Goal: Task Accomplishment & Management: Complete application form

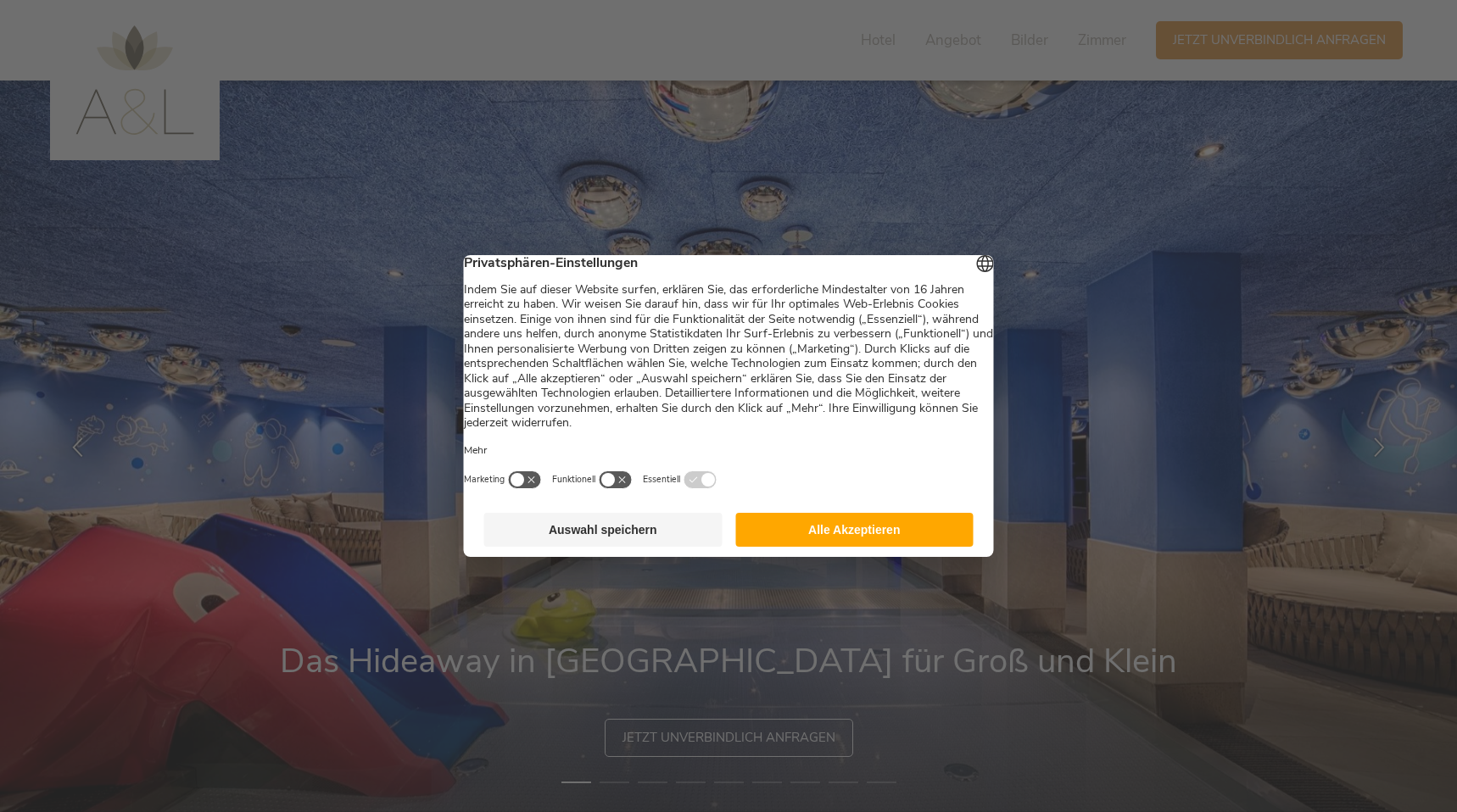
click at [901, 541] on button "Alle Akzeptieren" at bounding box center [854, 529] width 238 height 34
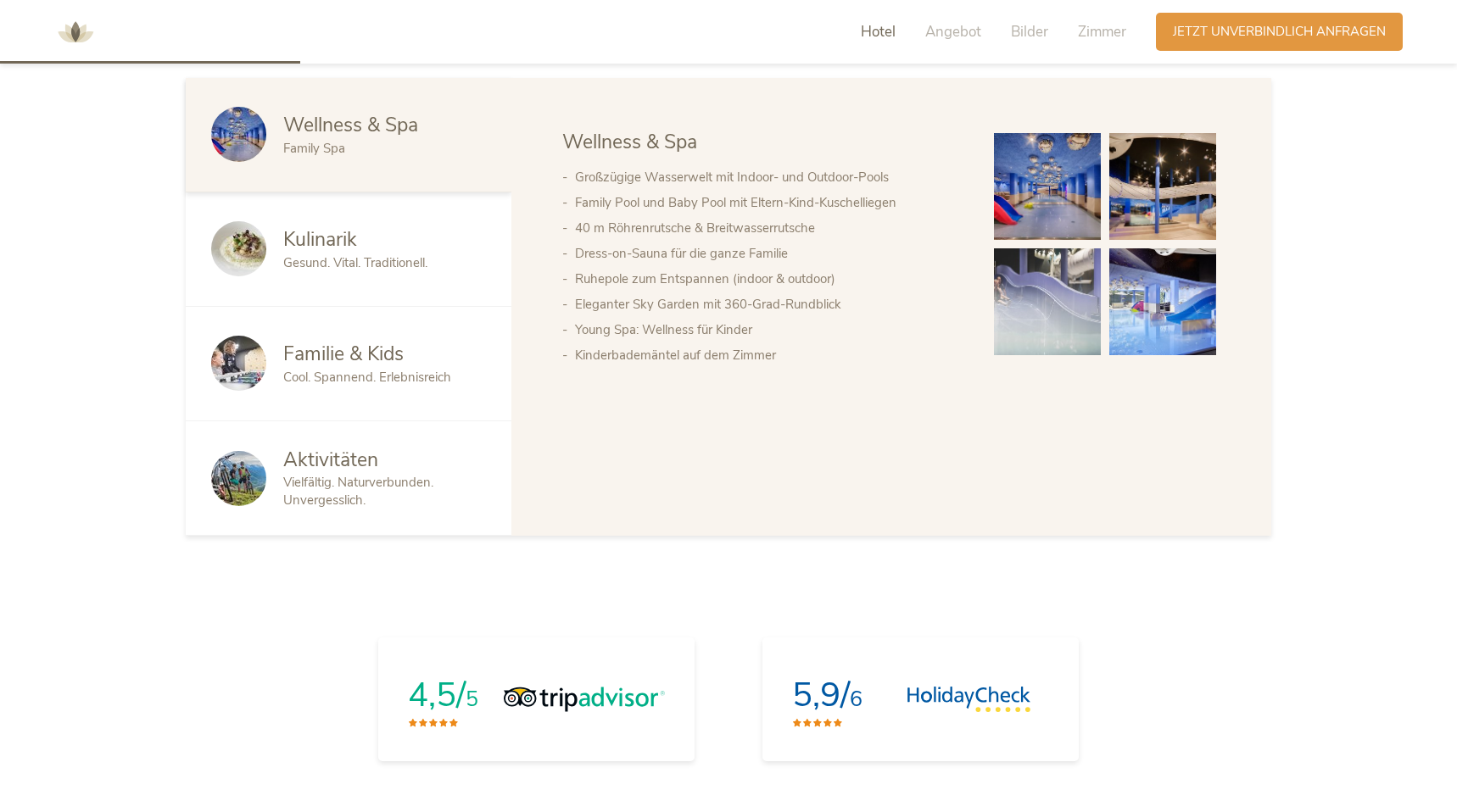
scroll to position [1119, 0]
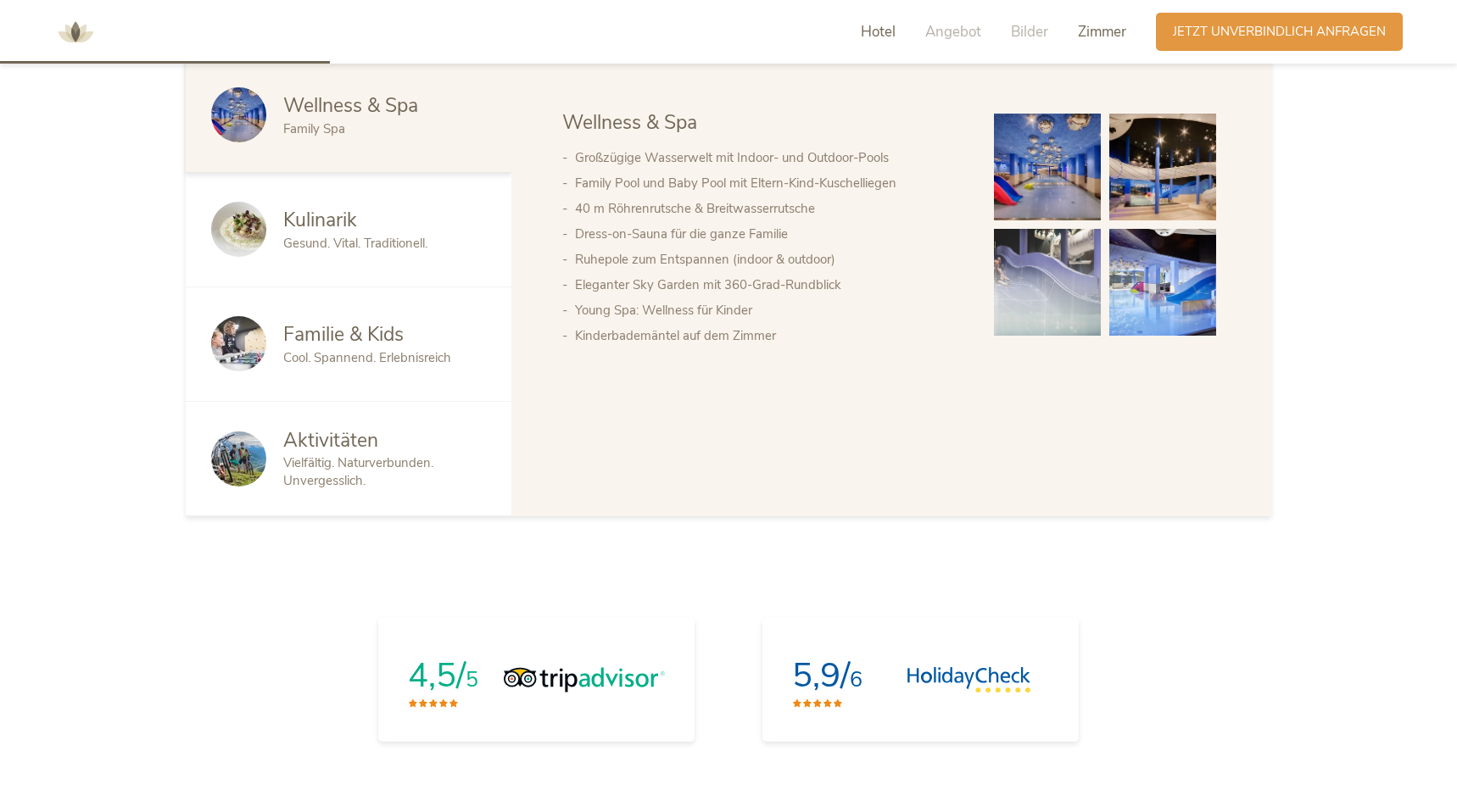
click at [1114, 35] on span "Zimmer" at bounding box center [1101, 32] width 48 height 19
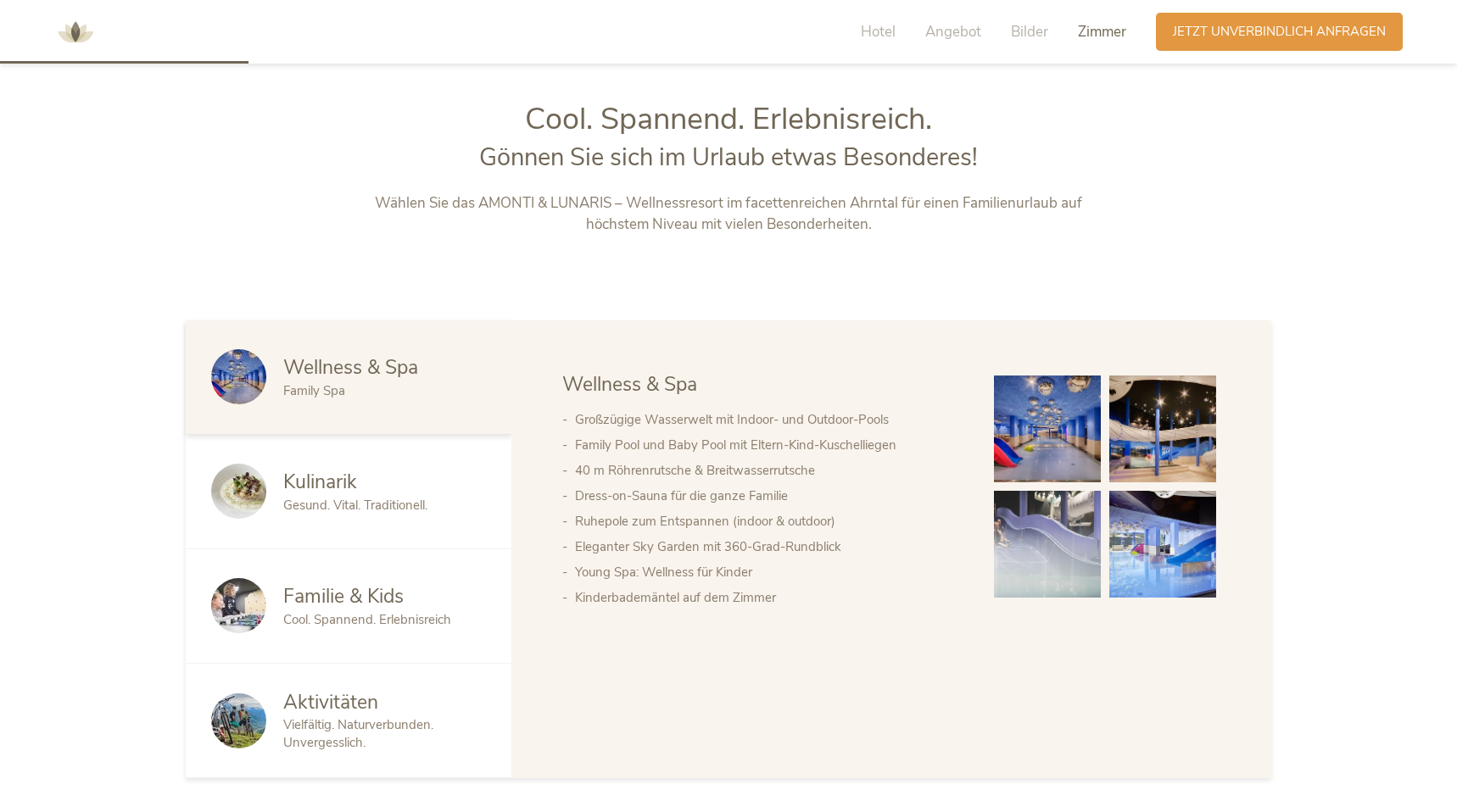
scroll to position [823, 0]
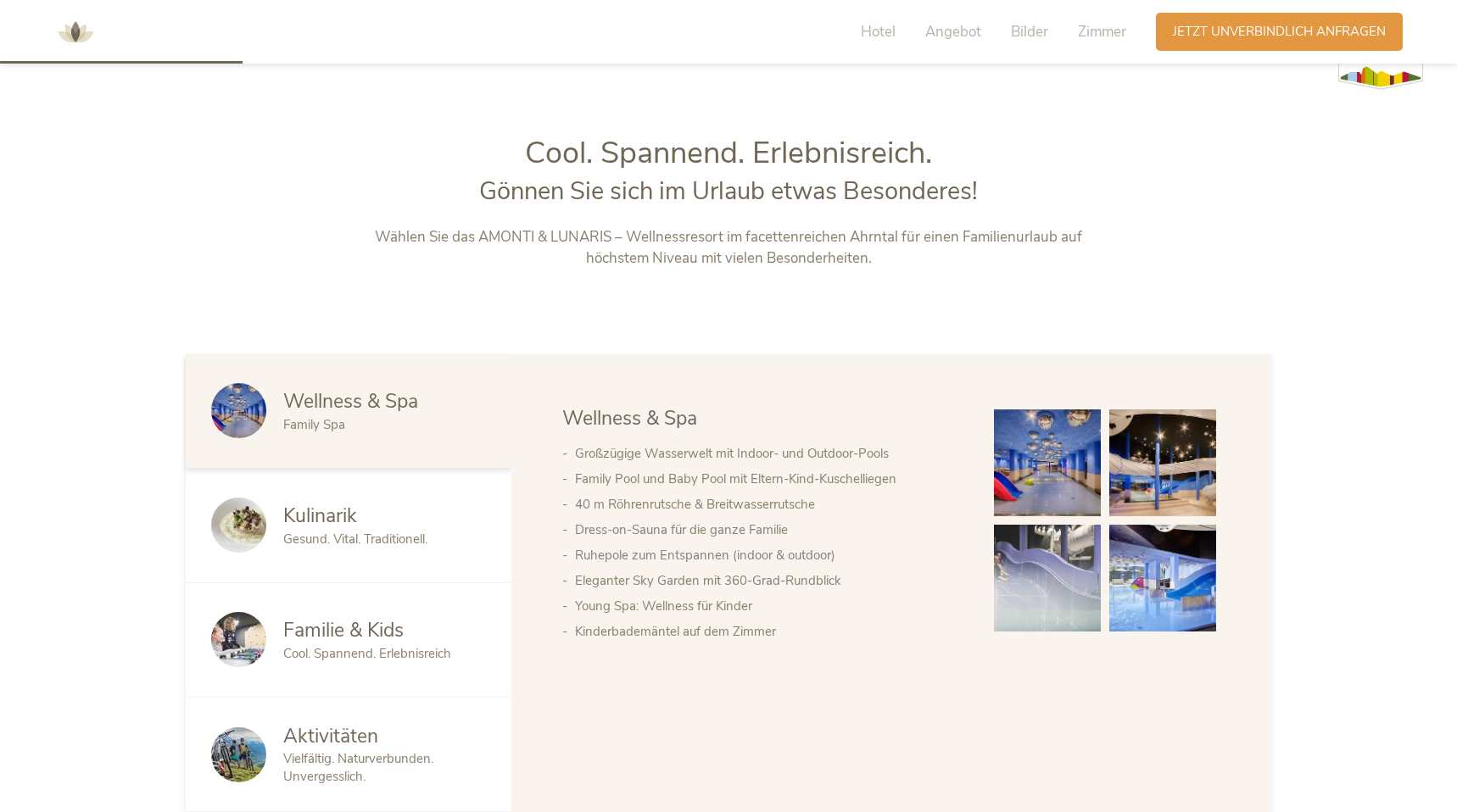
click at [897, 29] on div "Hotel Angebot Bilder Zimmer" at bounding box center [998, 31] width 316 height 38
click at [882, 29] on span "Hotel" at bounding box center [878, 32] width 35 height 19
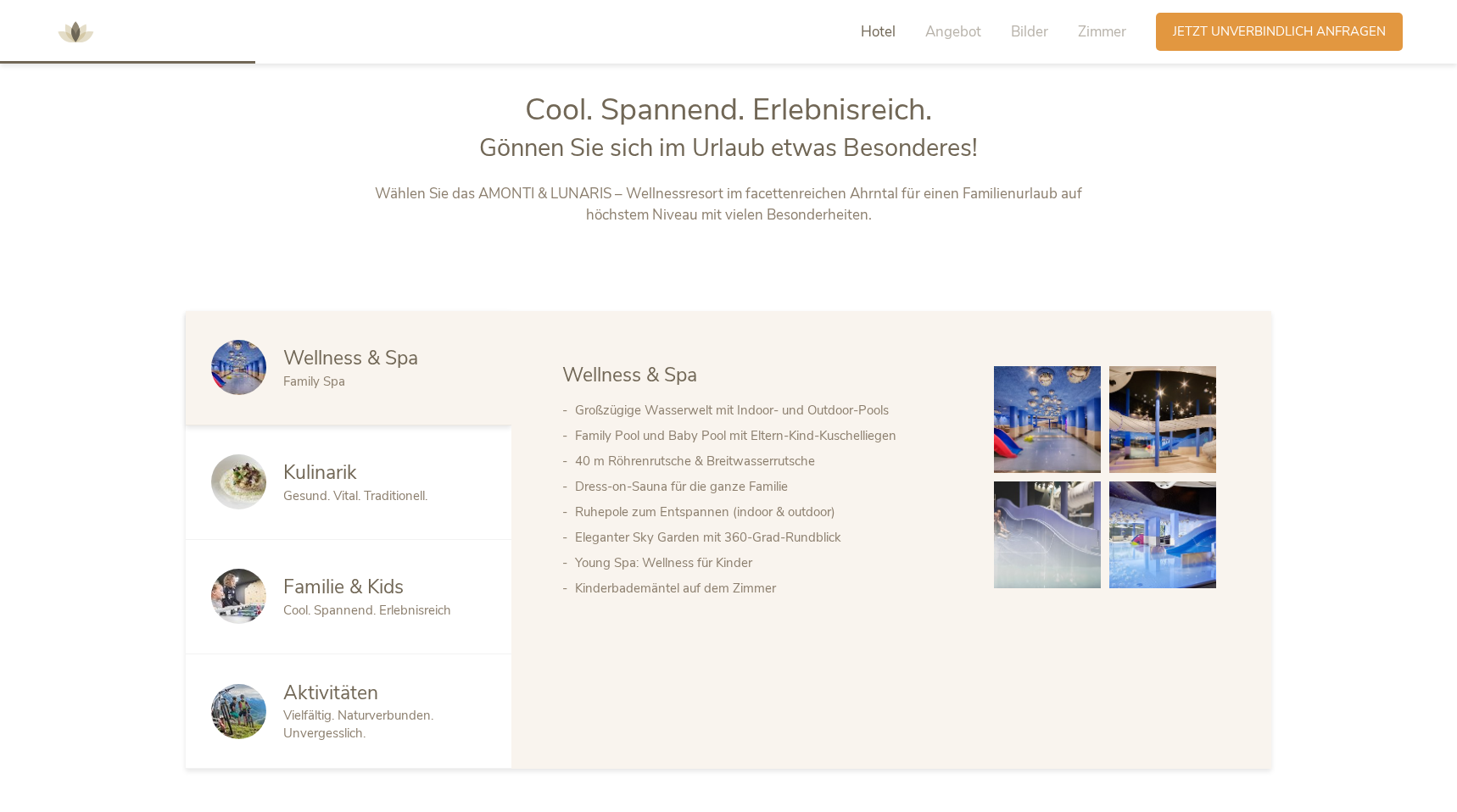
scroll to position [871, 0]
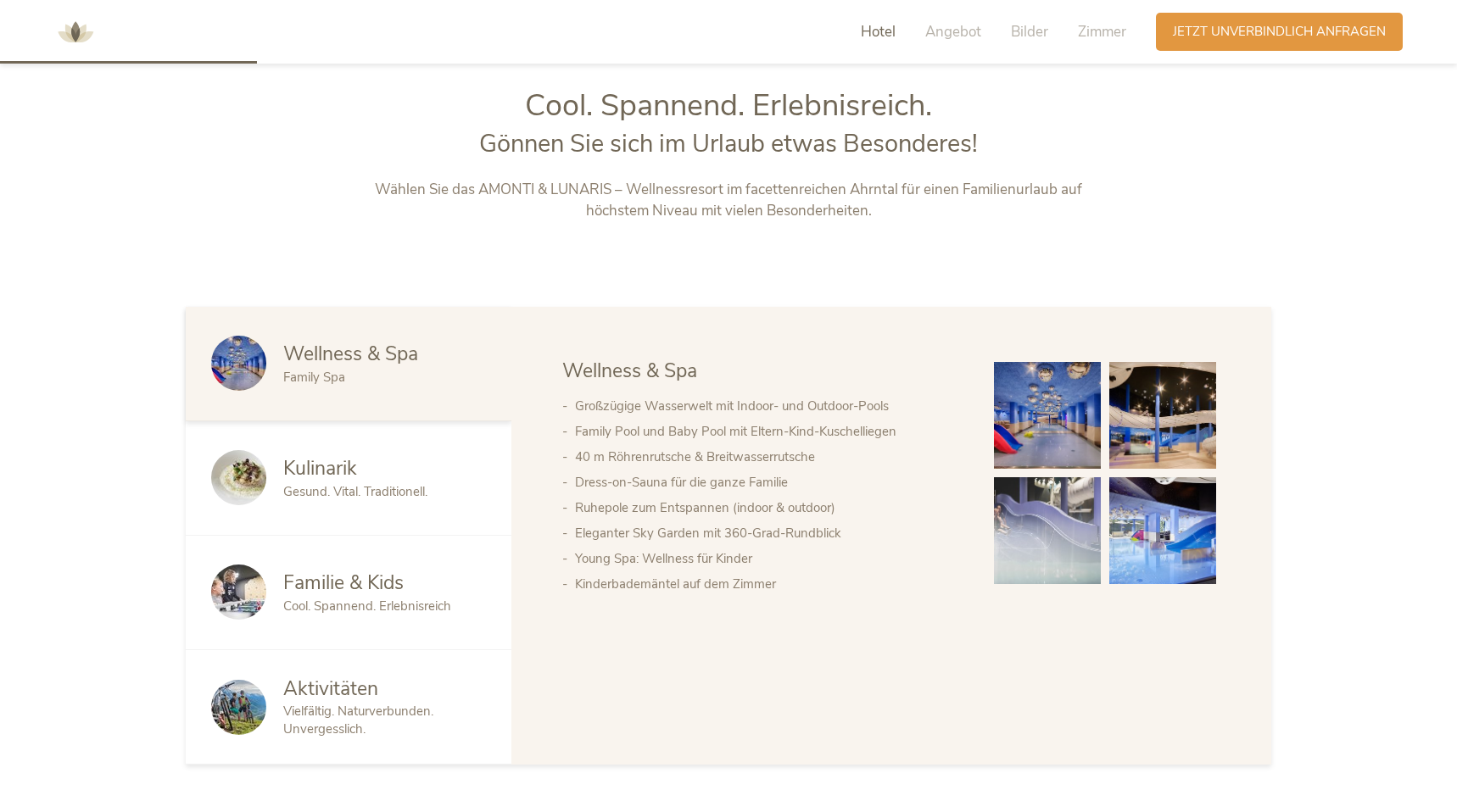
click at [875, 34] on span "Hotel" at bounding box center [878, 32] width 35 height 19
click at [968, 23] on span "Angebot" at bounding box center [954, 32] width 56 height 19
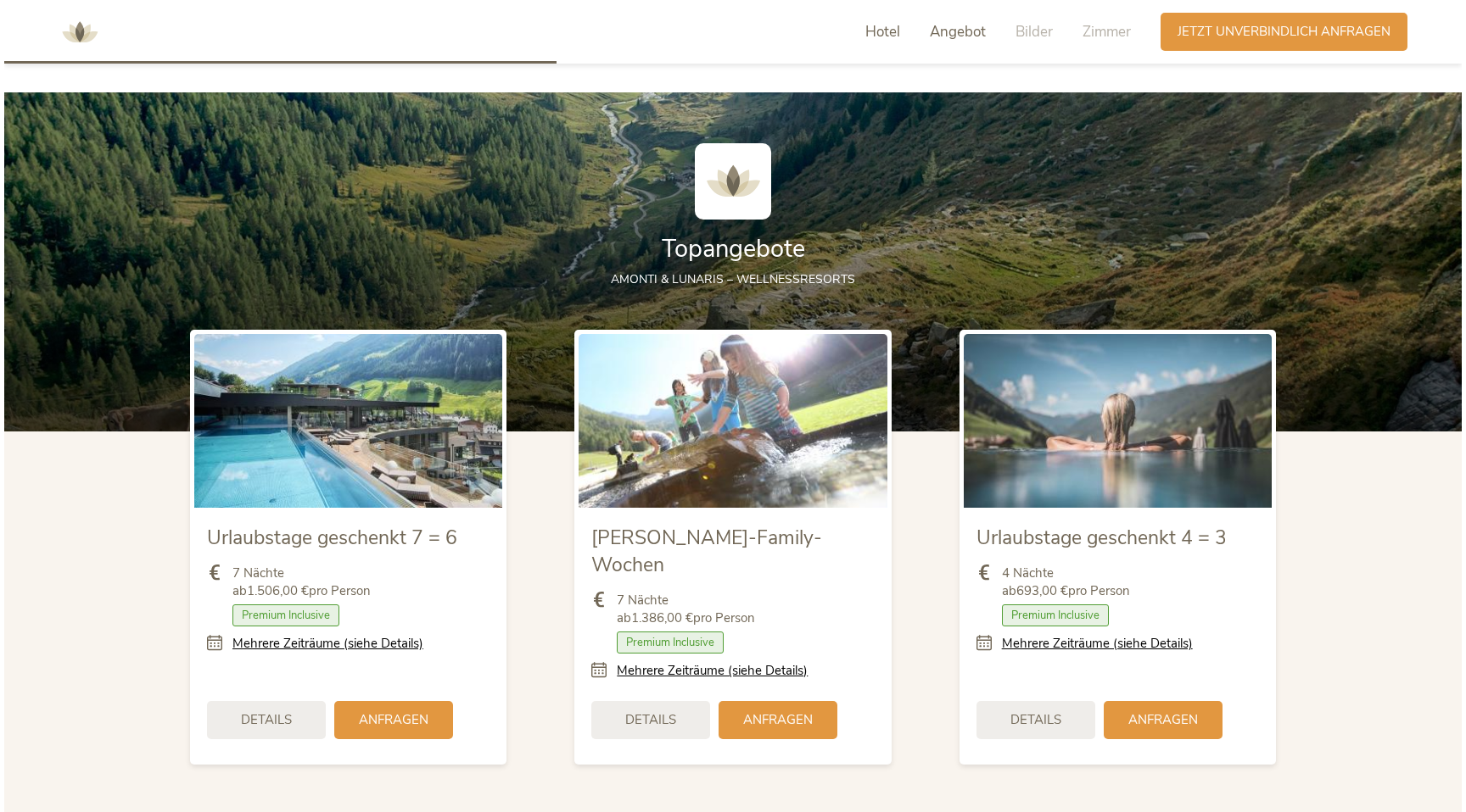
scroll to position [1878, 0]
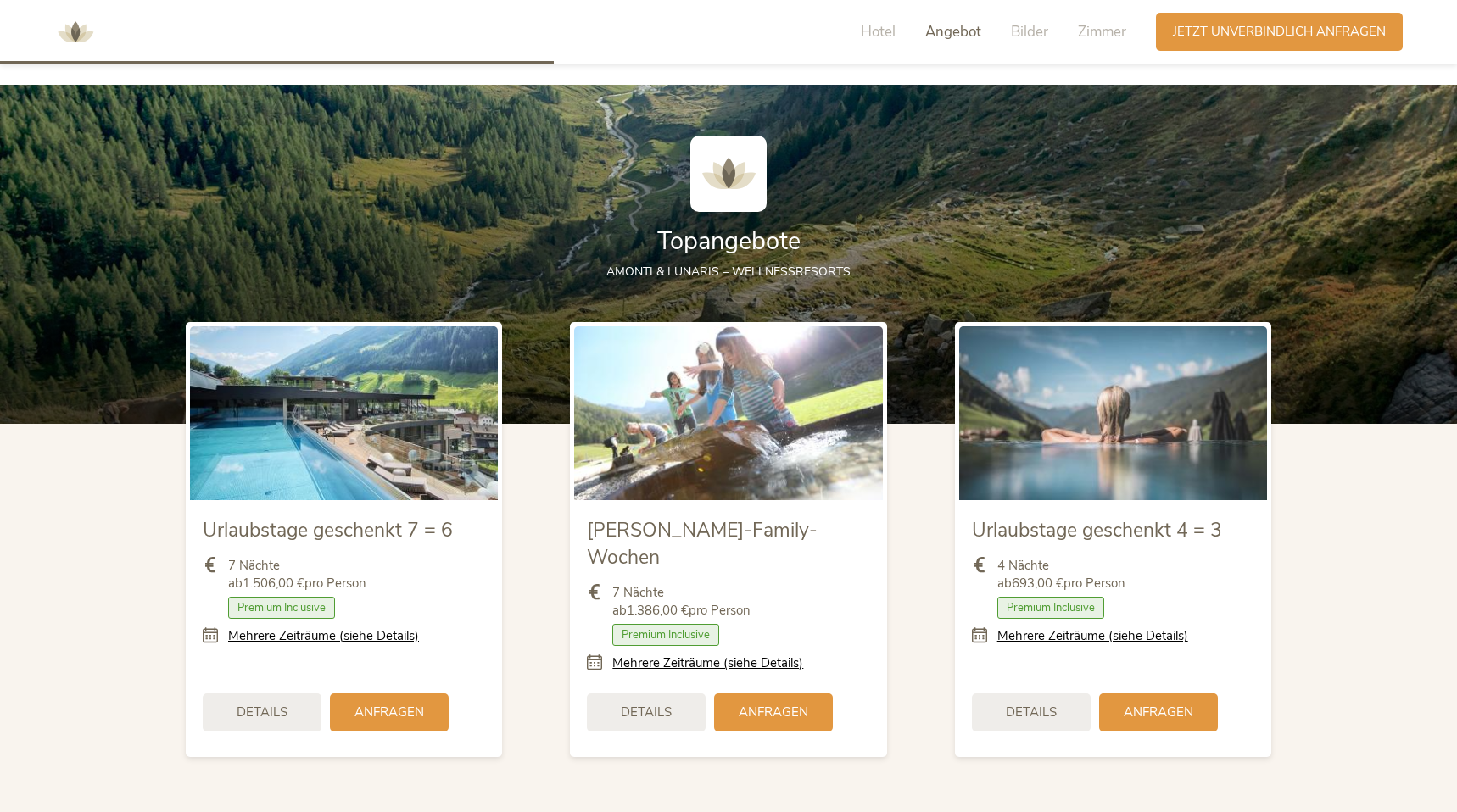
click at [756, 503] on div "Sommer-Family-Wochen 7 Nächte ab 1.386,00 € pro Person Zimmer mit Frühstück Hal…" at bounding box center [728, 627] width 308 height 254
click at [723, 655] on link "Mehrere Zeiträume (siehe Details)" at bounding box center [707, 664] width 191 height 18
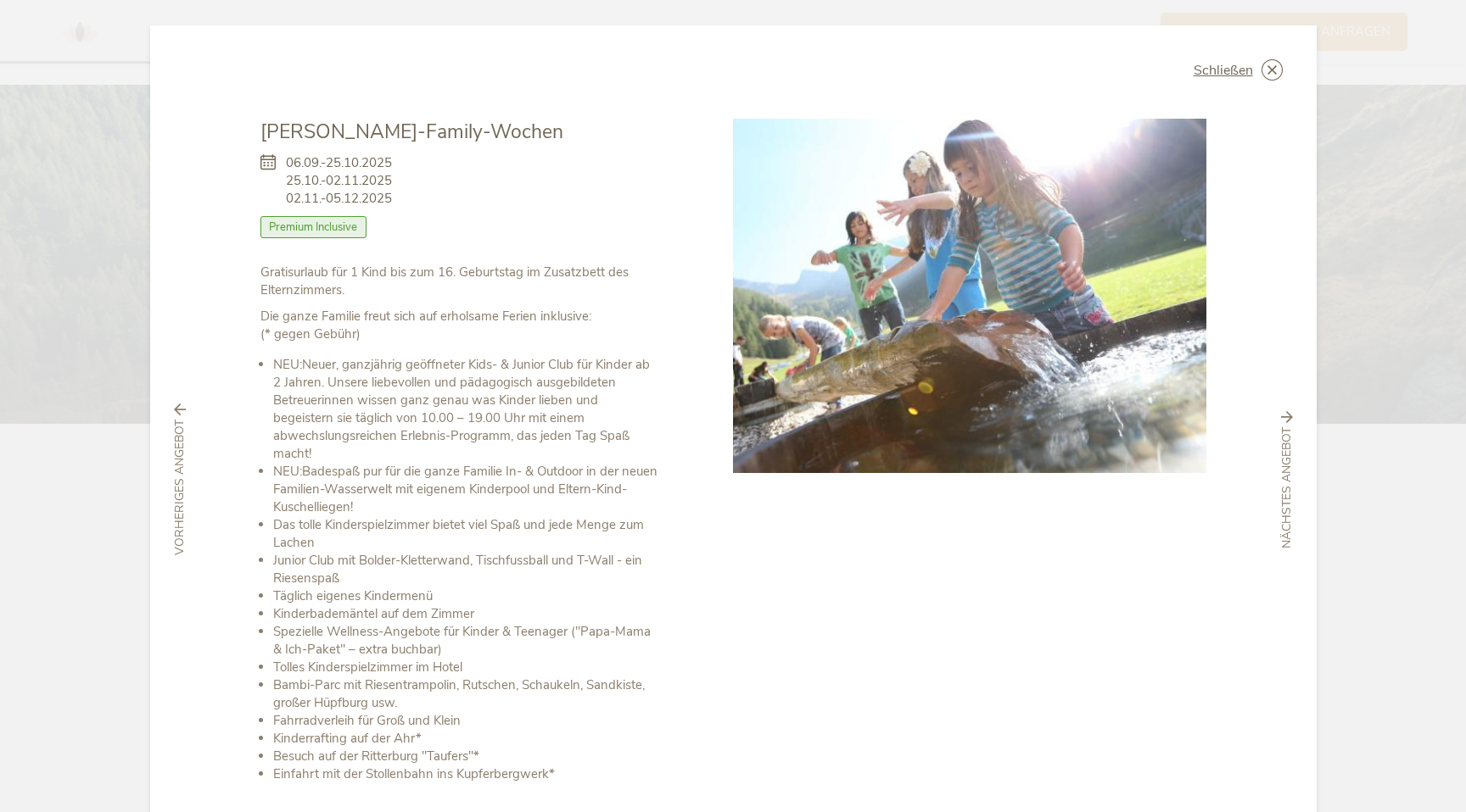
click at [892, 696] on div at bounding box center [969, 492] width 473 height 747
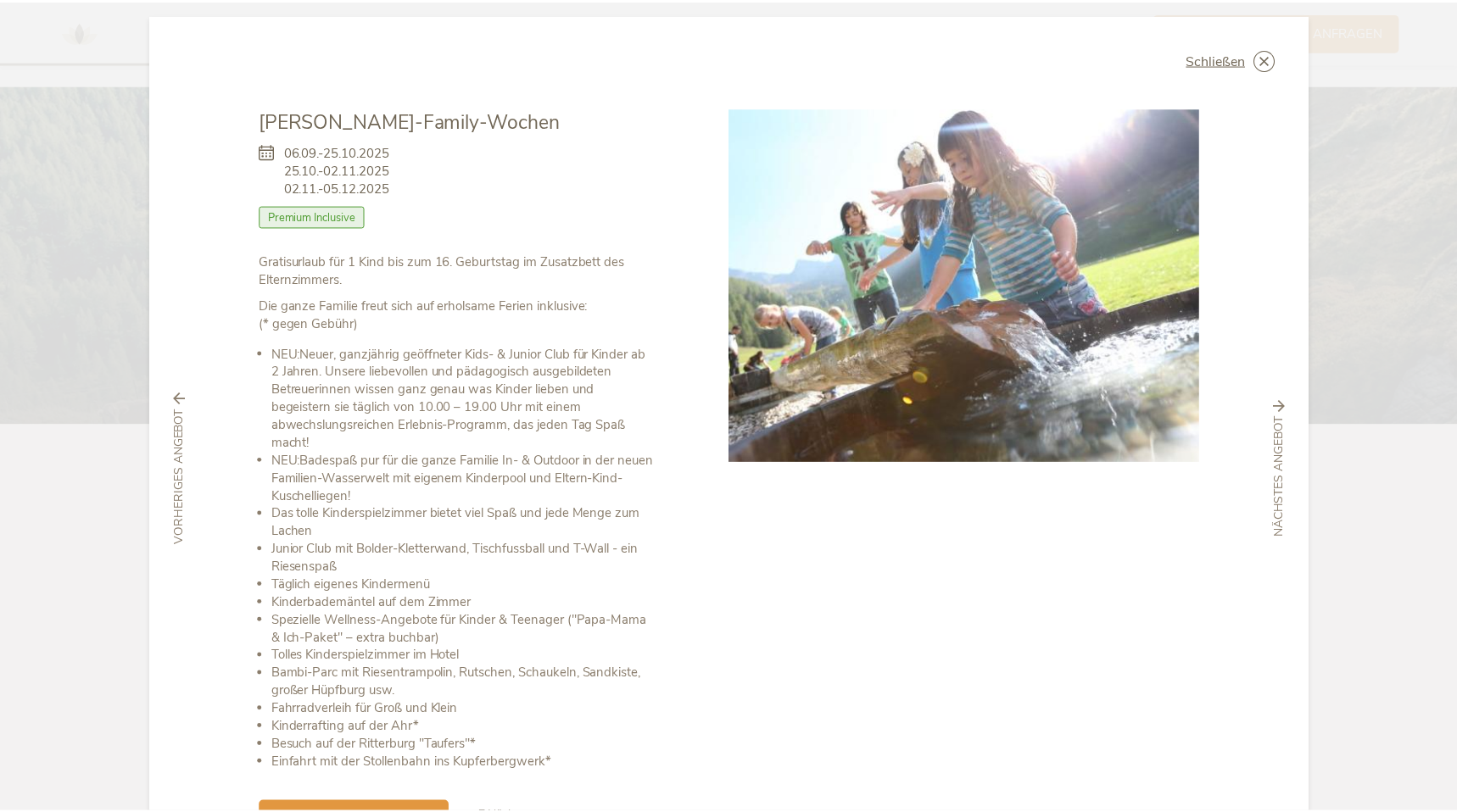
scroll to position [0, 0]
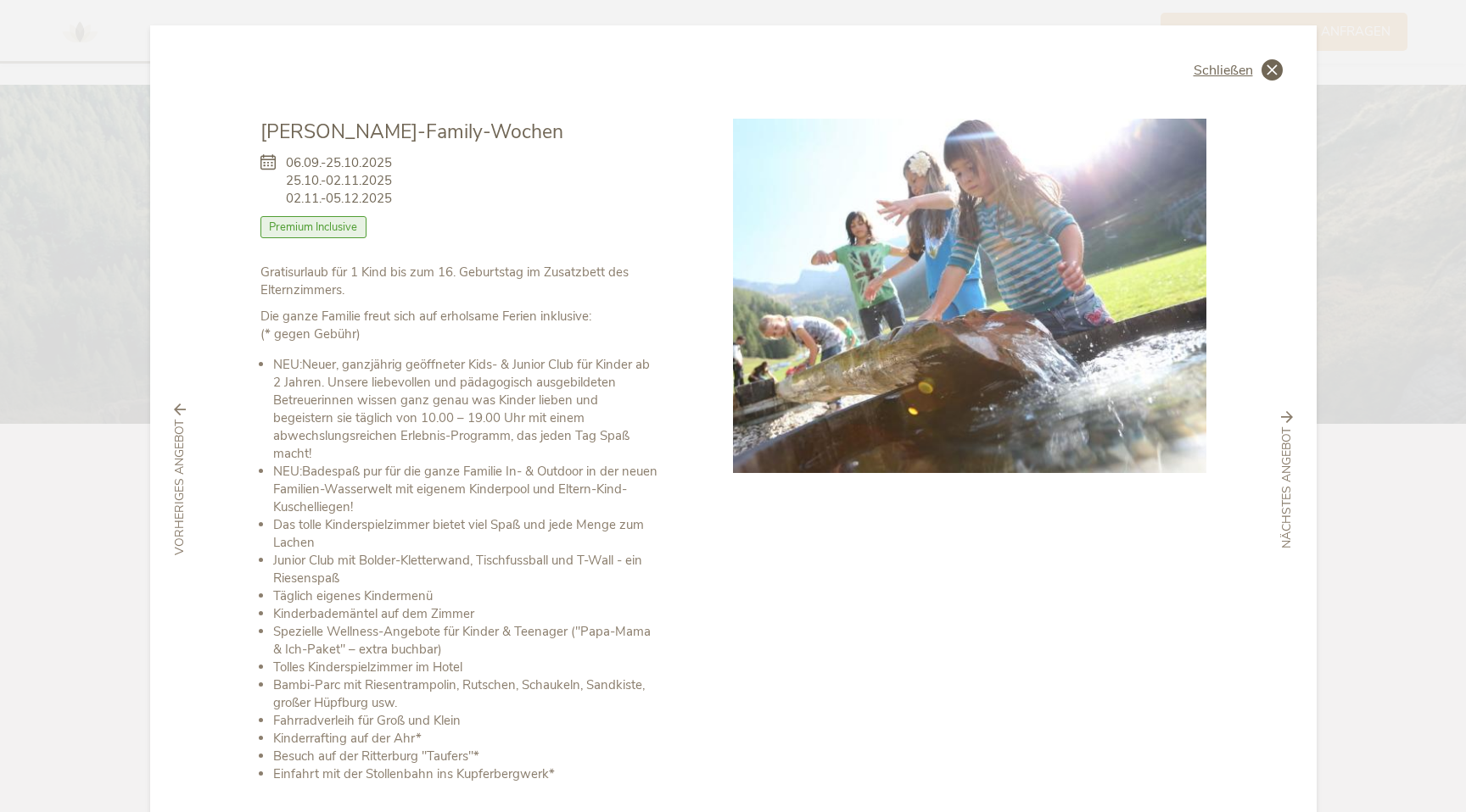
click at [1271, 74] on icon at bounding box center [1272, 70] width 21 height 21
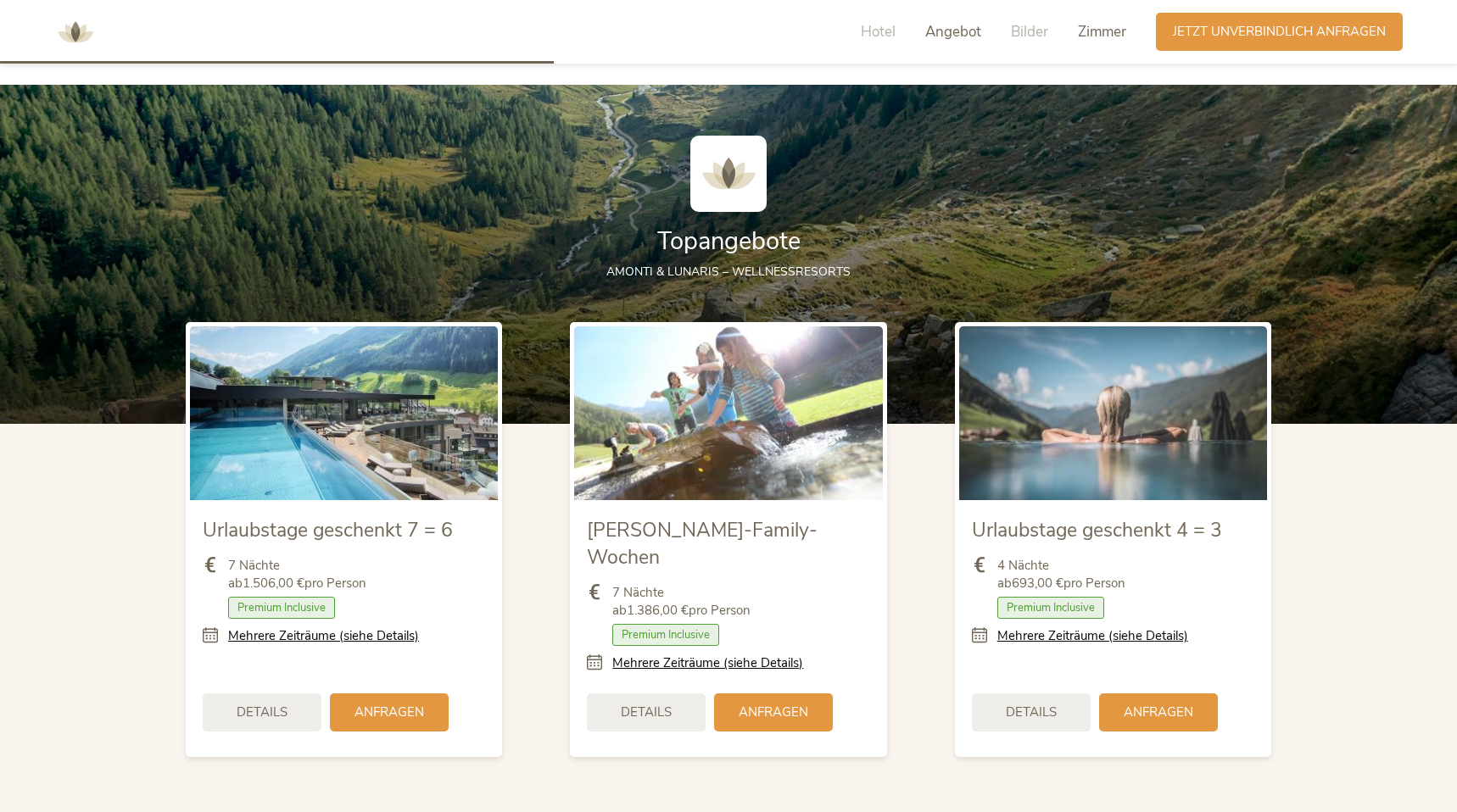
click at [1088, 32] on span "Zimmer" at bounding box center [1101, 32] width 48 height 19
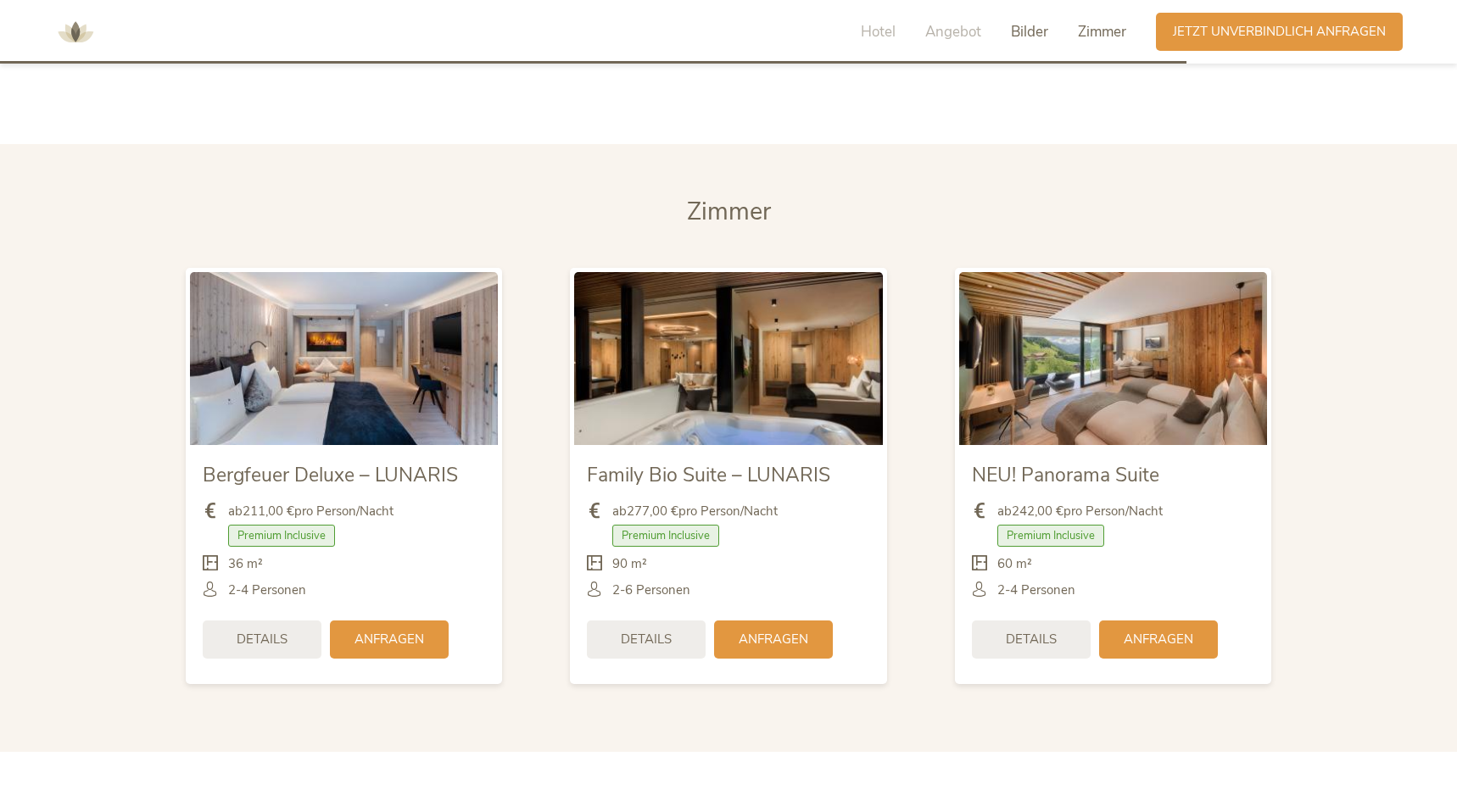
scroll to position [4044, 0]
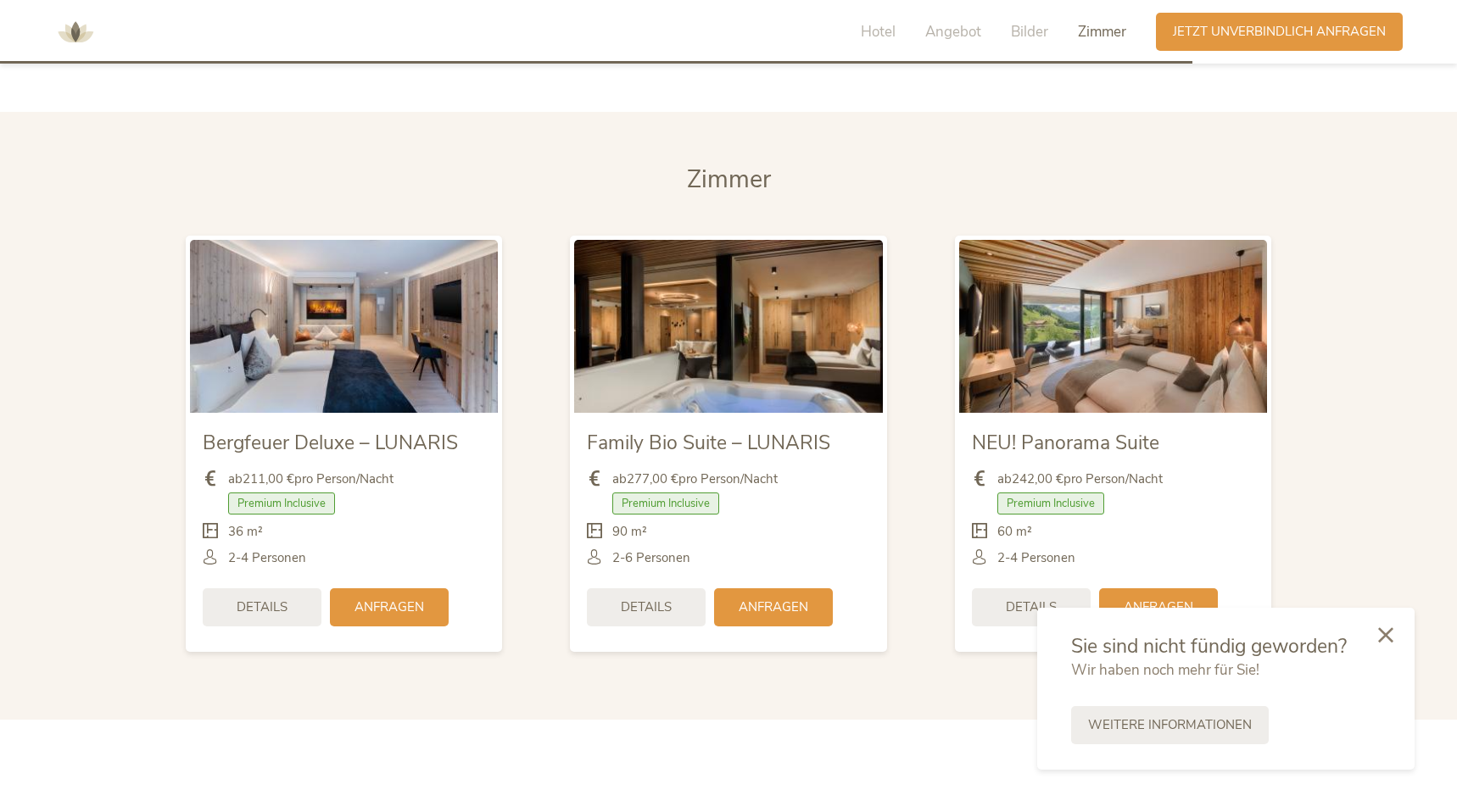
click at [1380, 630] on icon at bounding box center [1385, 635] width 15 height 15
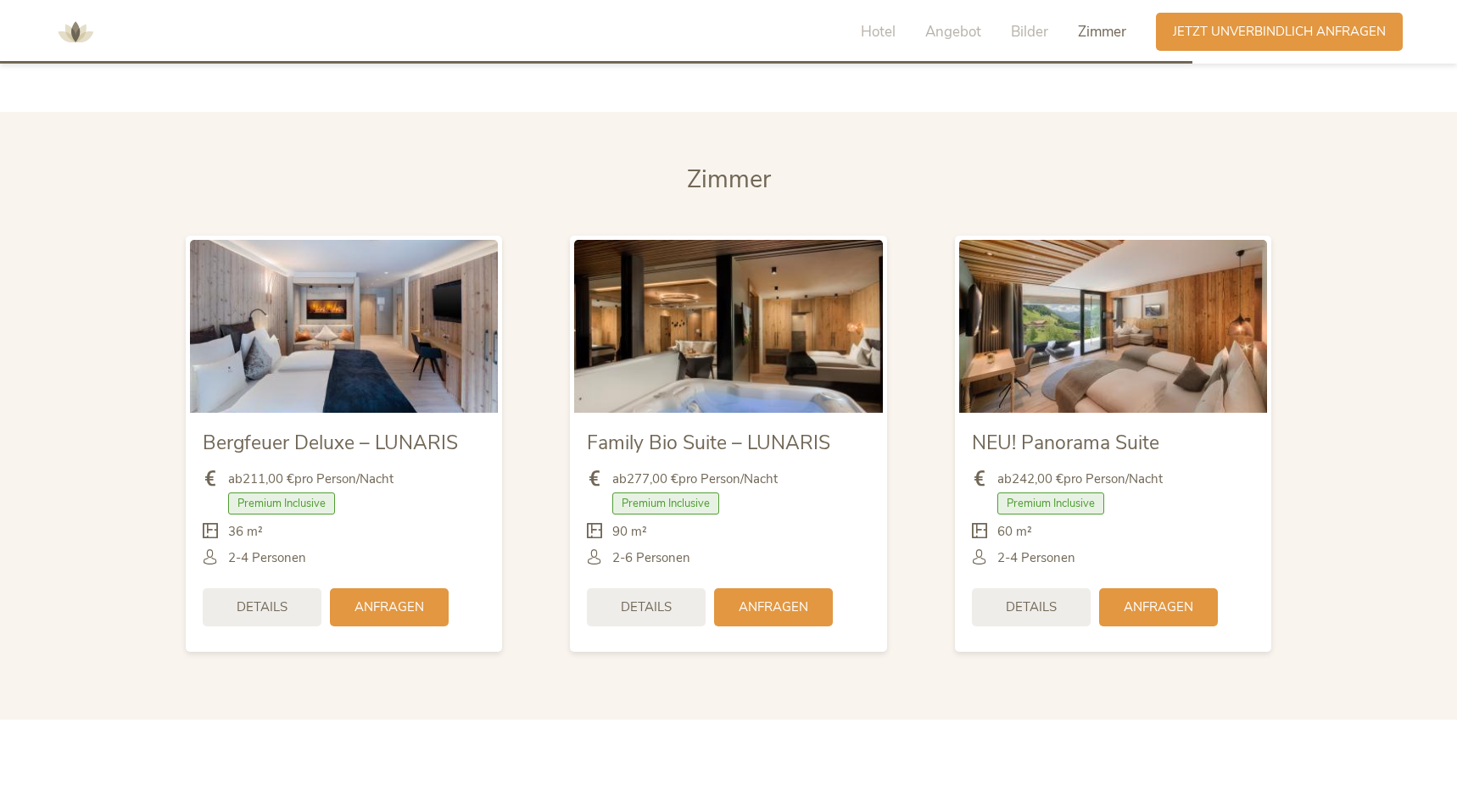
click at [1450, 513] on section "Zimmer Zimmer Bergfeuer Deluxe – LUNARIS ab 211,00 € pro Person/Nacht Premium I…" at bounding box center [728, 414] width 1457 height 607
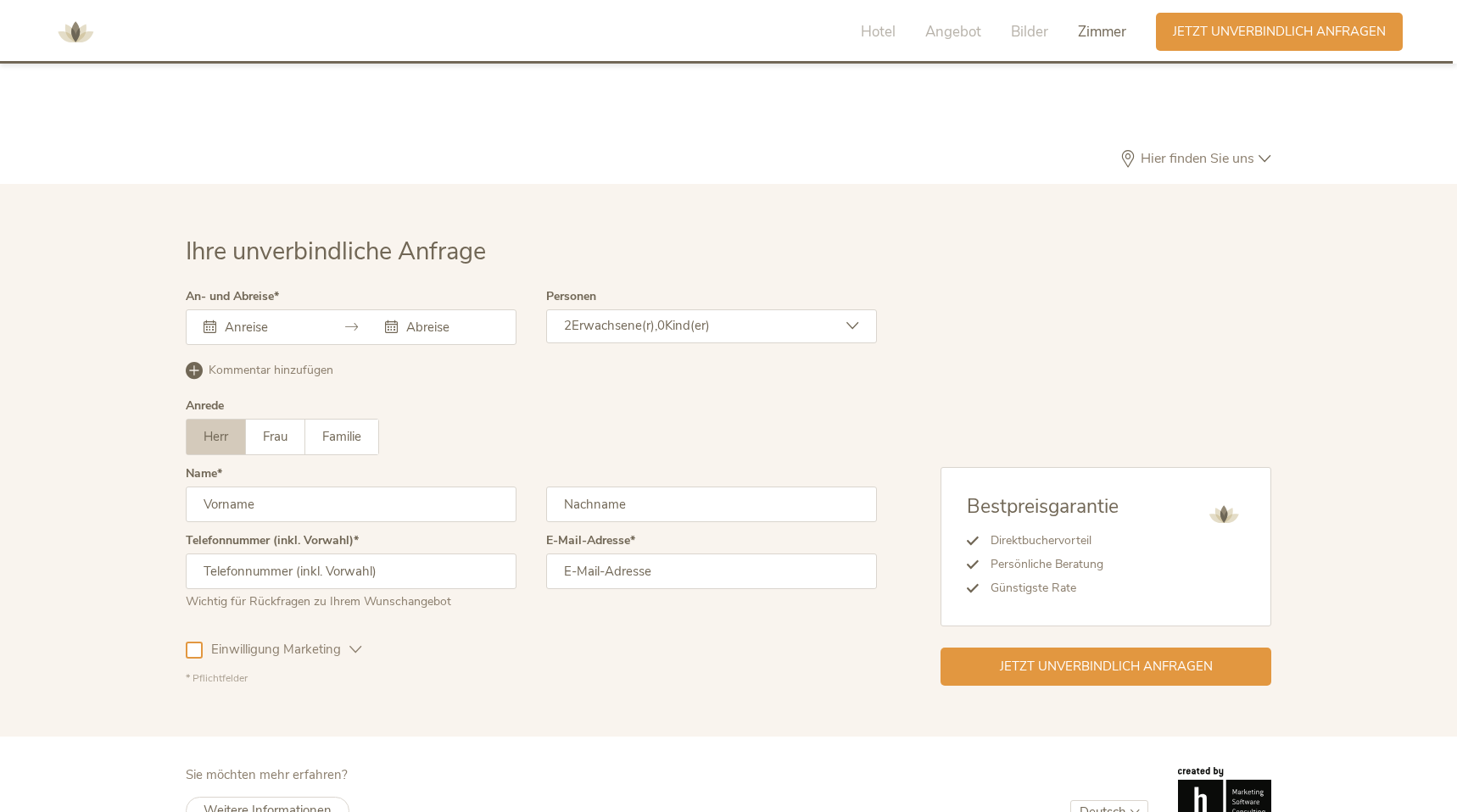
scroll to position [4942, 0]
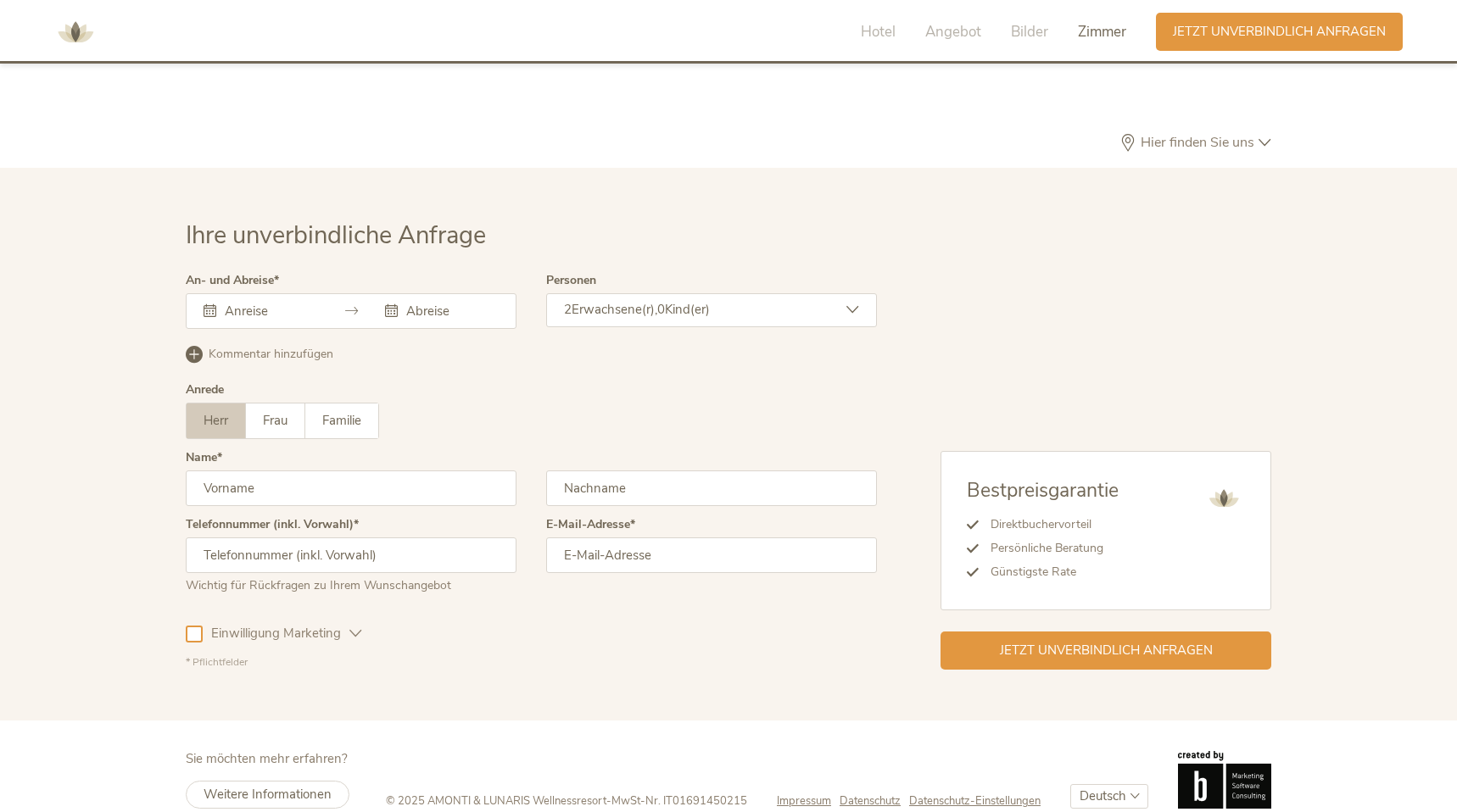
click at [650, 301] on span "Erwachsene(r)," at bounding box center [615, 309] width 86 height 17
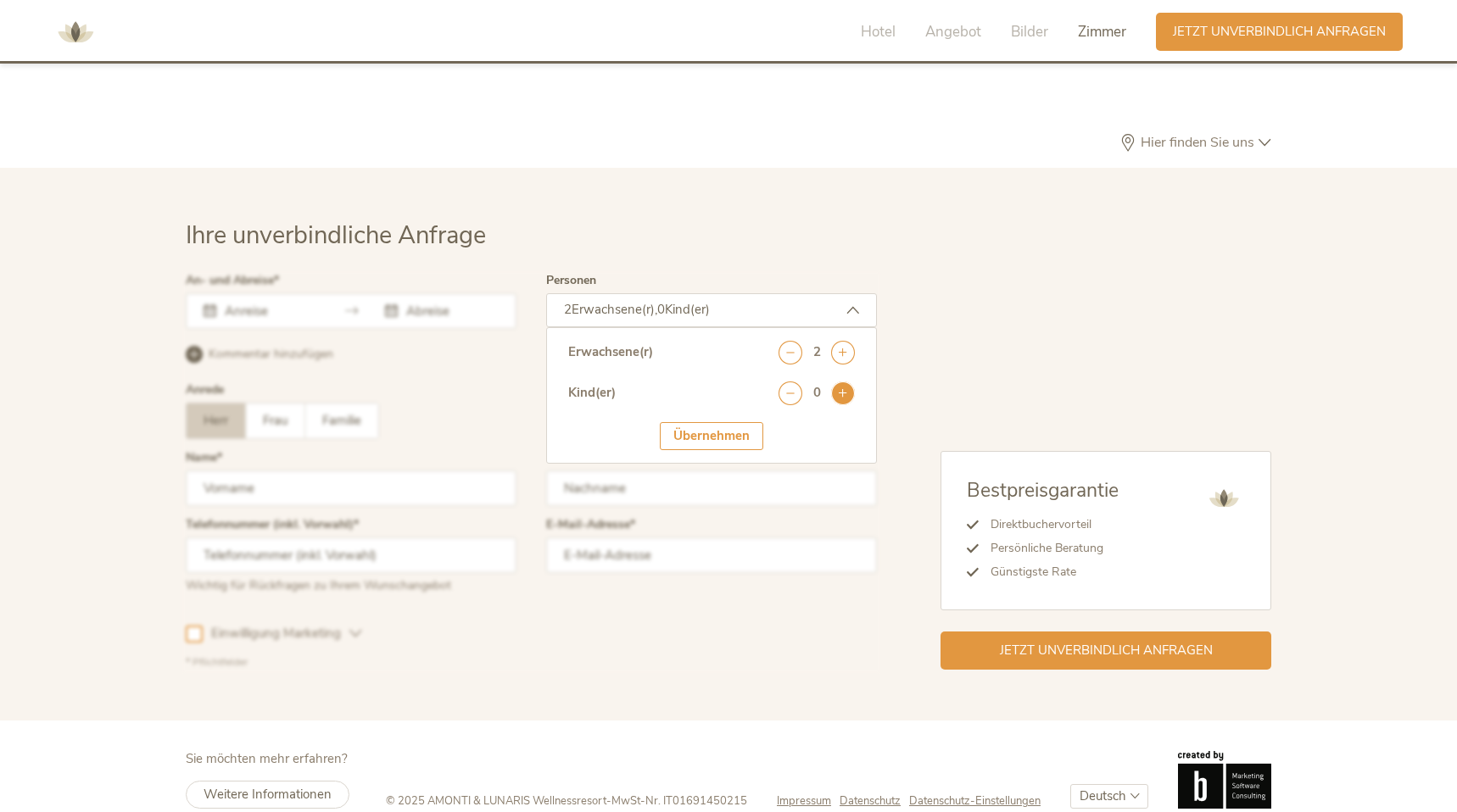
click at [847, 382] on icon at bounding box center [842, 393] width 24 height 24
click at [847, 426] on select "wählen 0 1 2 3 4 5 6 7 8 9 10 11 12 13 14 15 16 17" at bounding box center [817, 440] width 76 height 28
select select "1"
click at [514, 376] on div at bounding box center [531, 472] width 700 height 404
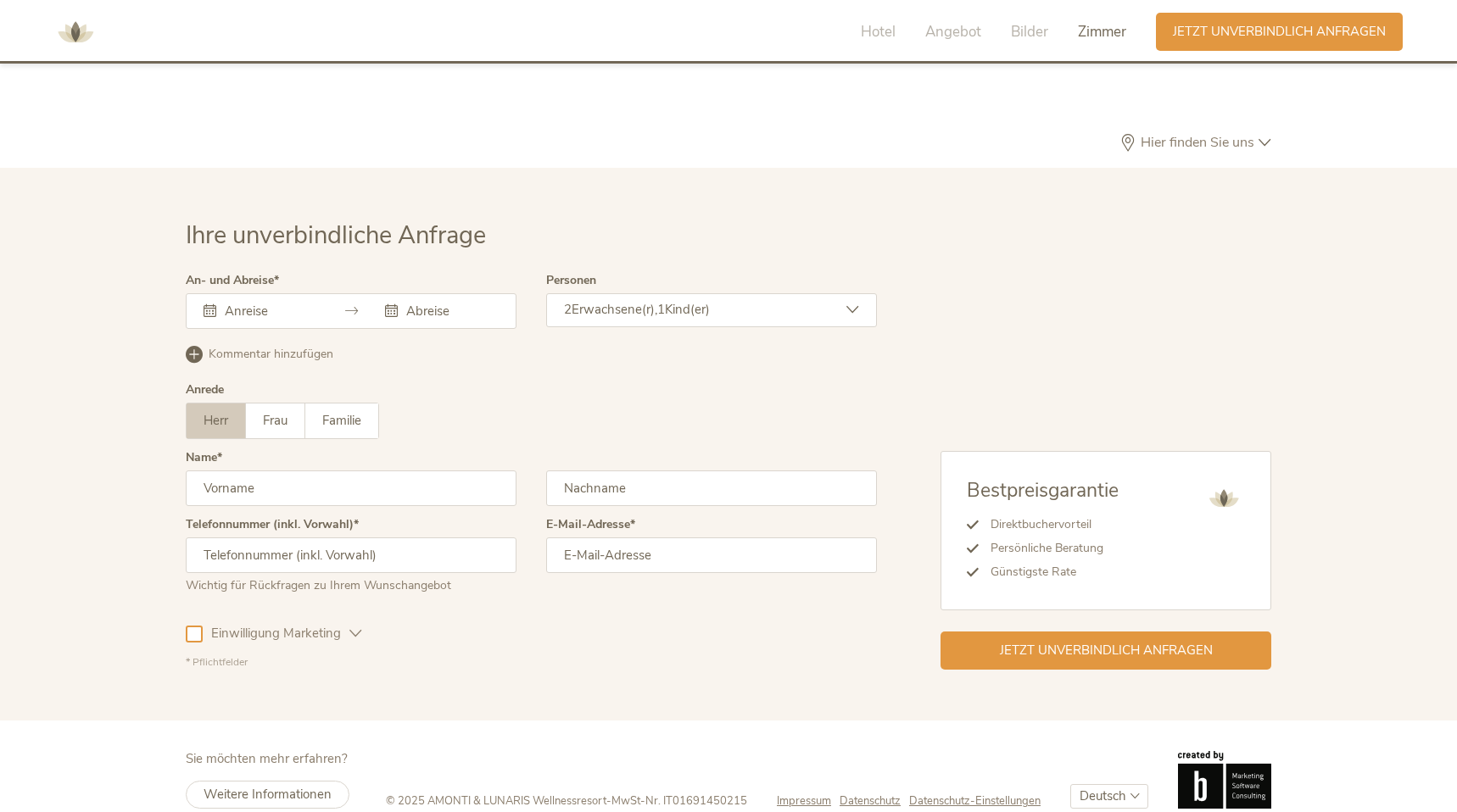
click at [326, 471] on input "text" at bounding box center [350, 488] width 331 height 36
type input "Christian"
type input "Heberle"
type input "01728849895"
type input "chrissi.heberle@googlemail.com"
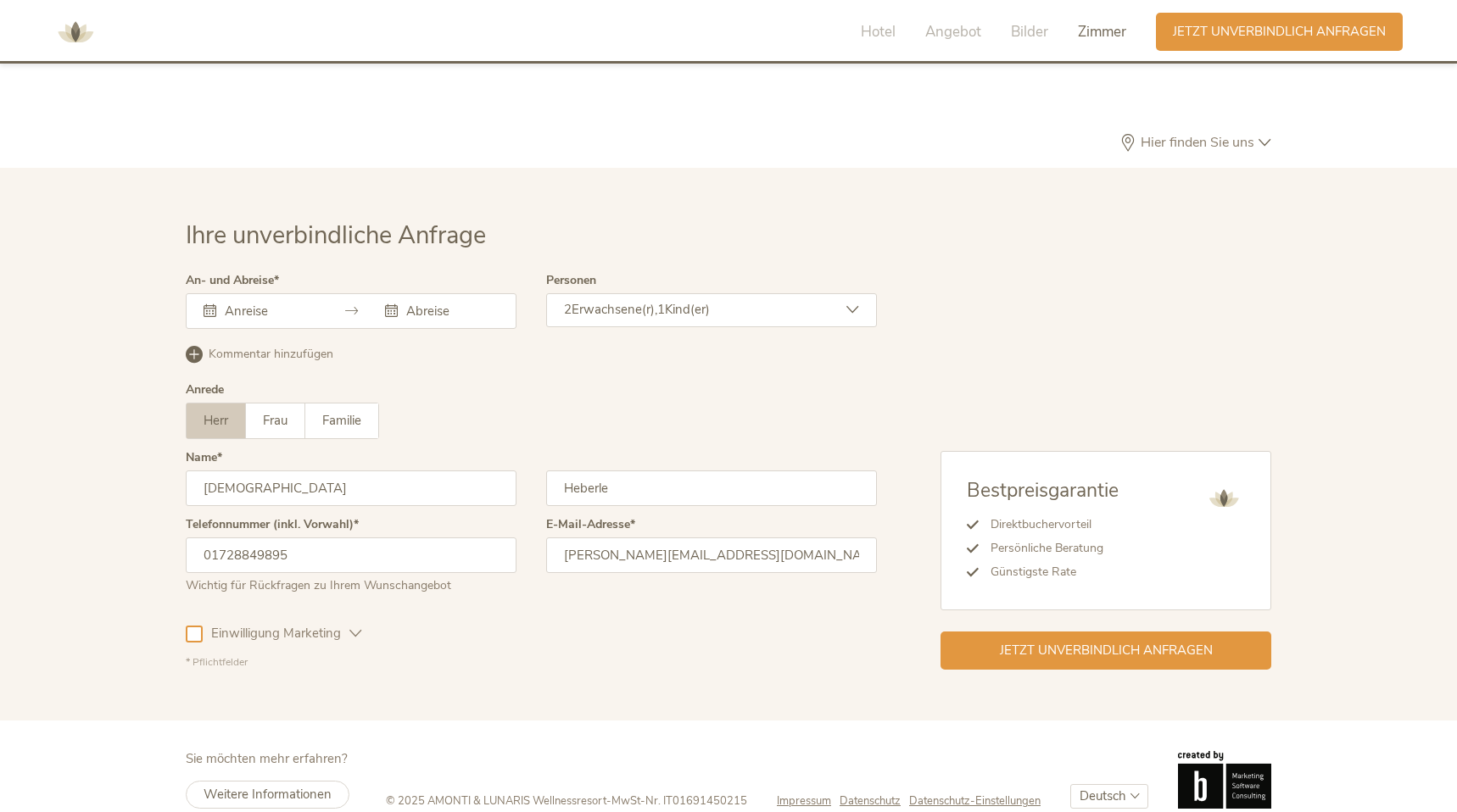
drag, startPoint x: 371, startPoint y: 616, endPoint x: 357, endPoint y: 616, distance: 14.0
click at [370, 616] on div "Einwilligung Marketing Einwilligung Profilierung" at bounding box center [530, 630] width 691 height 49
click at [351, 628] on icon at bounding box center [356, 634] width 12 height 12
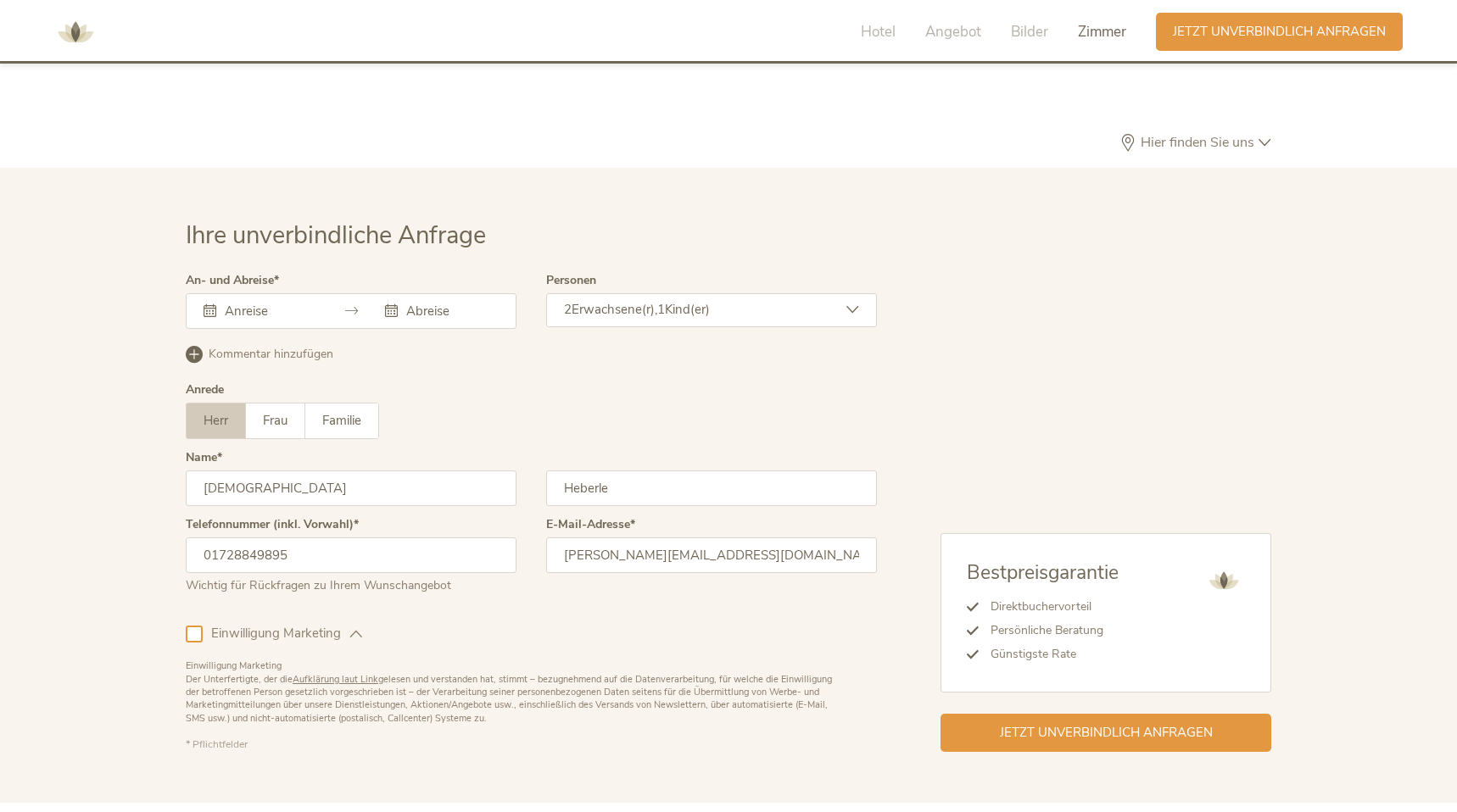
click at [195, 626] on div at bounding box center [193, 634] width 17 height 17
click at [203, 341] on div "Kommentar hinzufügen Kommentar entfernen" at bounding box center [530, 352] width 691 height 21
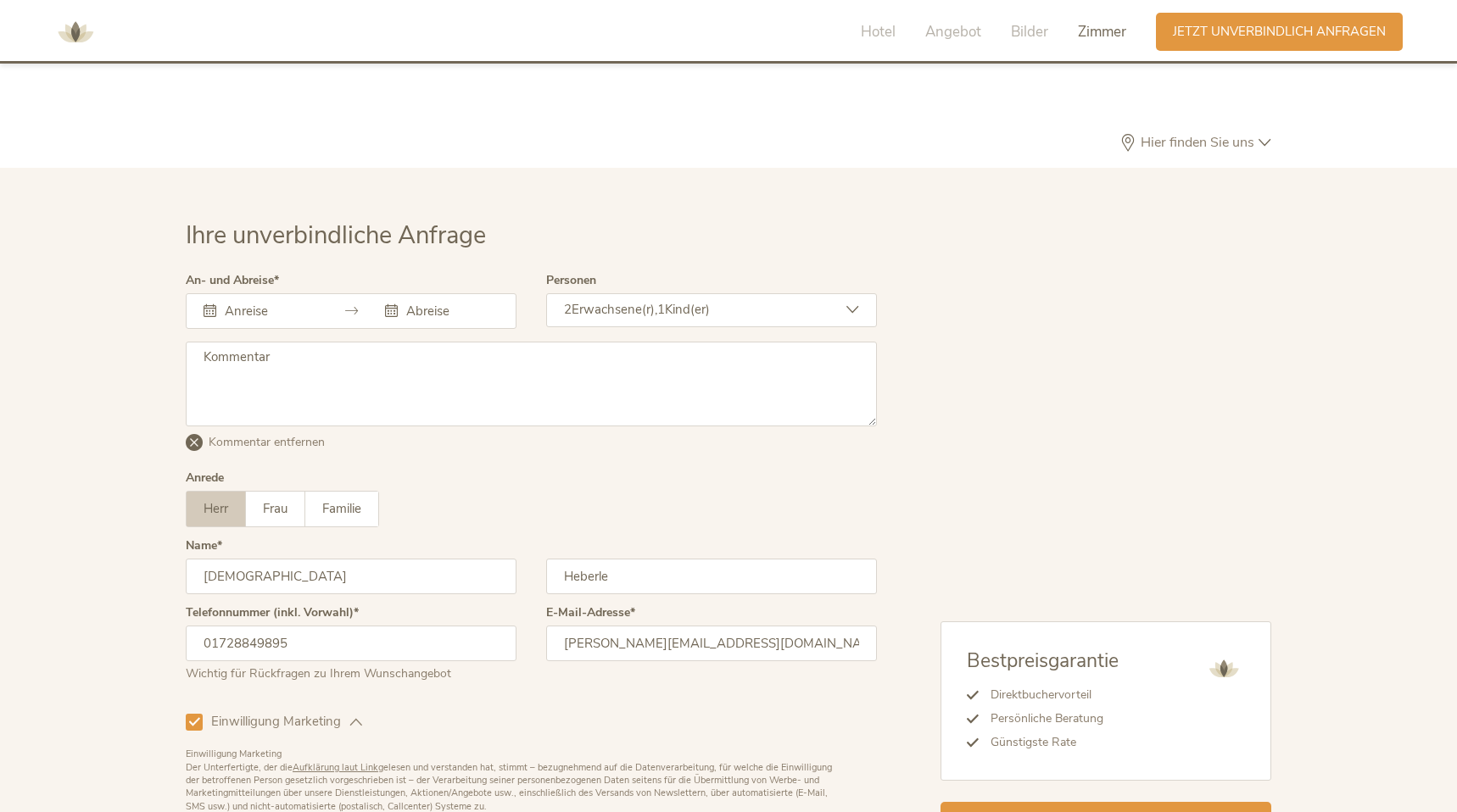
click at [254, 298] on div "An- und Abreise August 2025 Mo Di Mi Do Fr Sa So 28 29 30 31 1 2 3 4 5 6 7 8 9 …" at bounding box center [350, 308] width 331 height 67
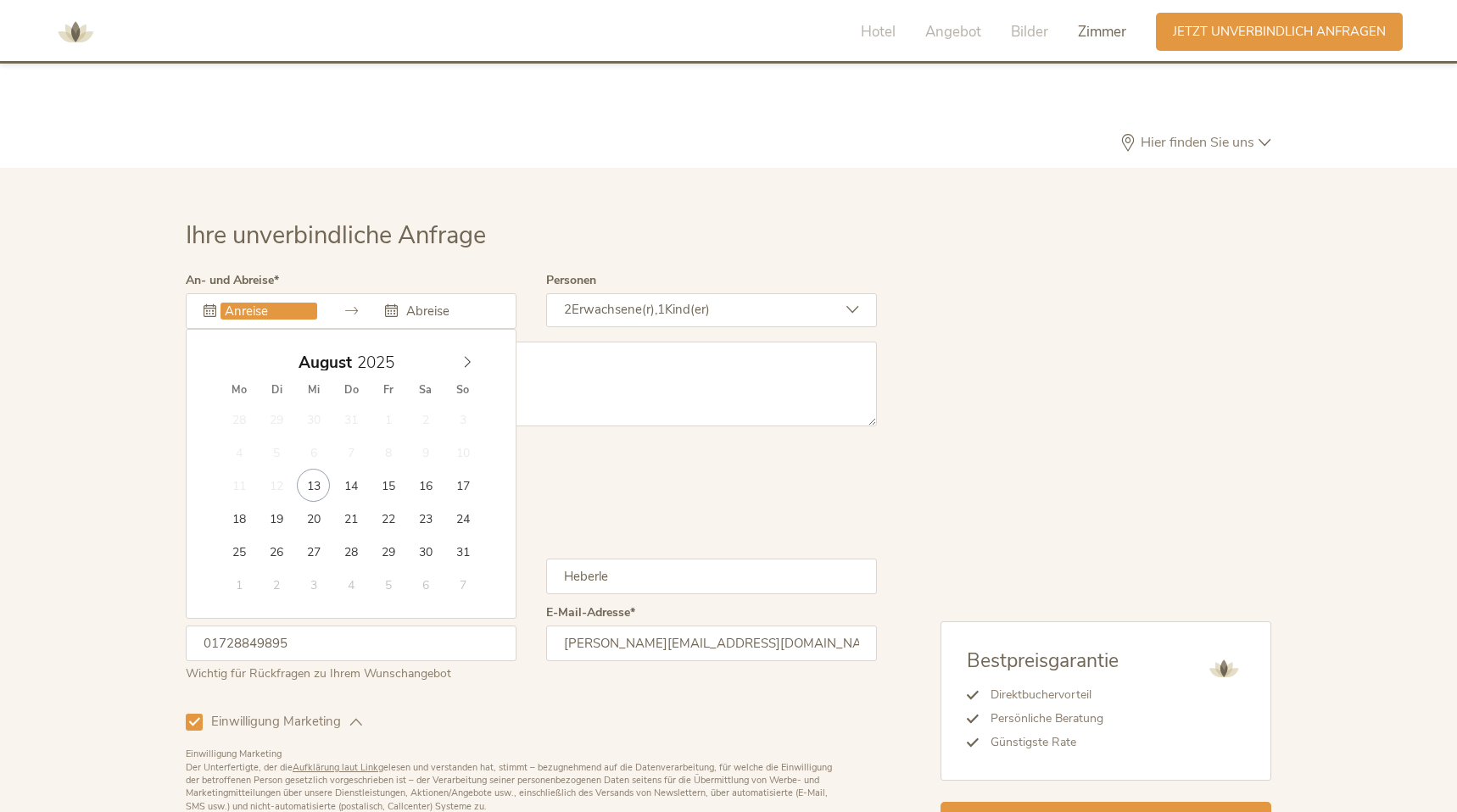
click at [282, 303] on input "text" at bounding box center [269, 311] width 97 height 17
click at [467, 356] on icon at bounding box center [467, 363] width 12 height 12
type input "23.09.2025"
type input "30.09.2025"
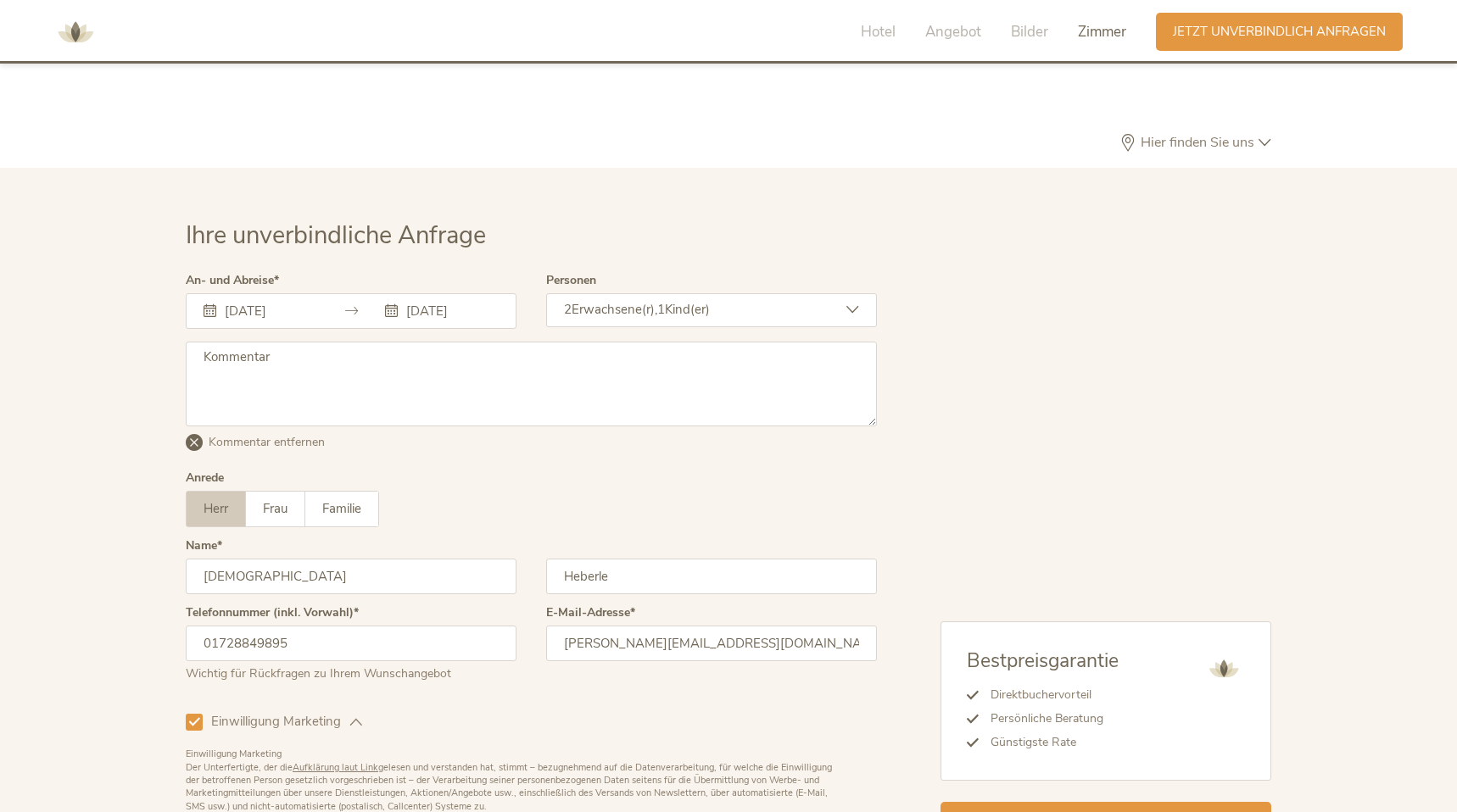
click at [357, 293] on div "23.09.2025 30.09.2025" at bounding box center [350, 311] width 331 height 36
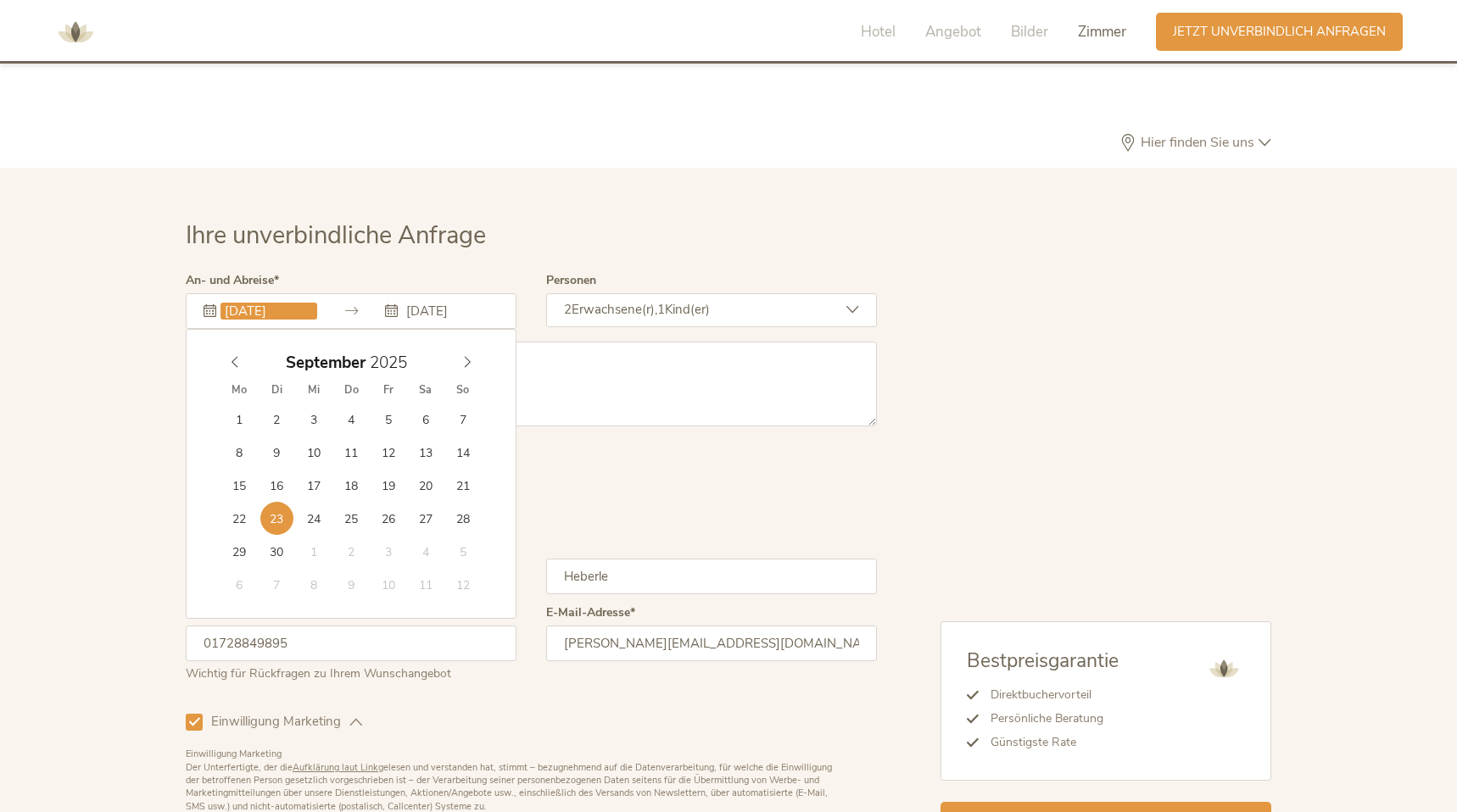
click at [300, 303] on input "23.09.2025" at bounding box center [269, 311] width 97 height 17
type input "25.09.2025"
click at [588, 377] on textarea at bounding box center [530, 384] width 691 height 85
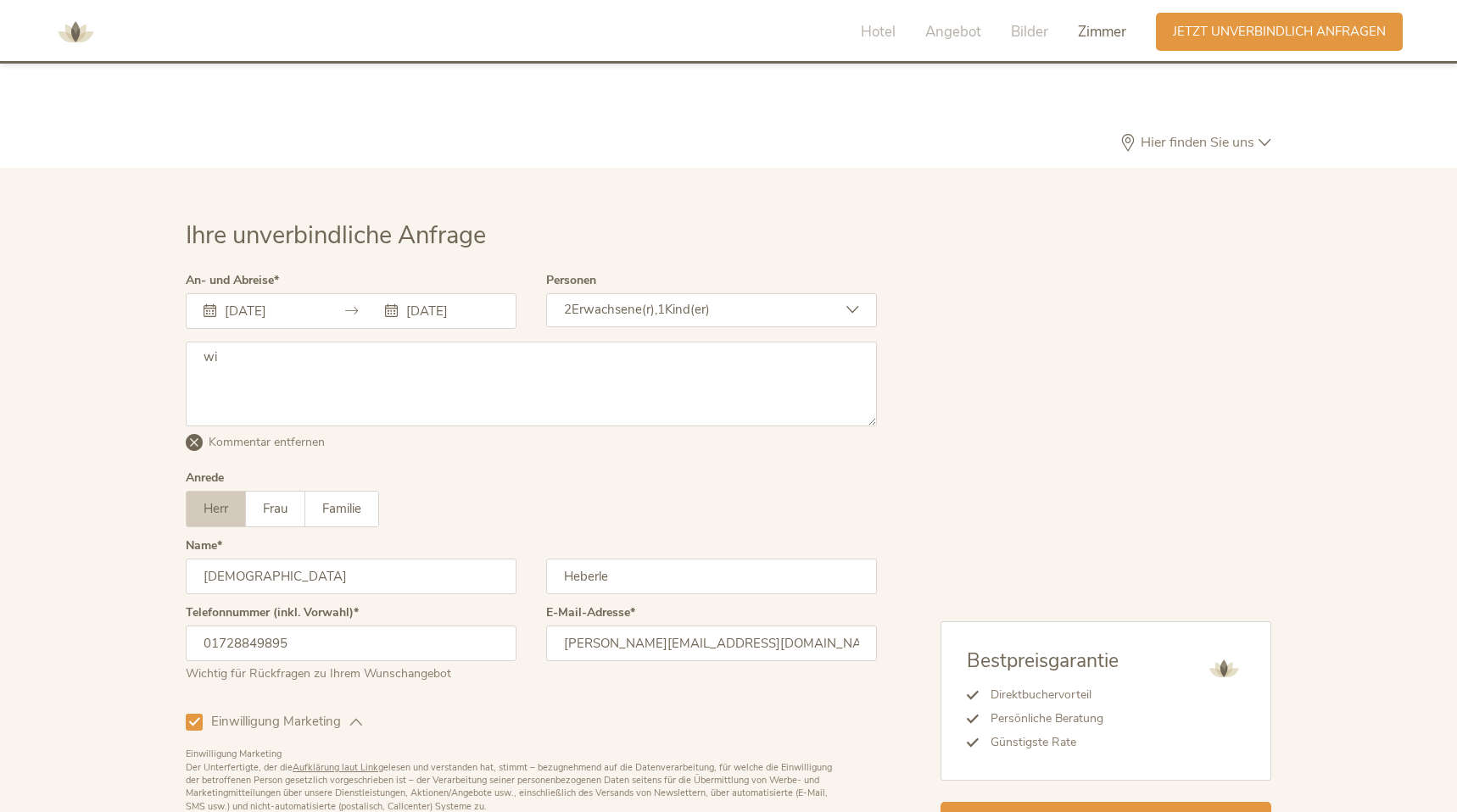
type textarea "w"
drag, startPoint x: 581, startPoint y: 334, endPoint x: 419, endPoint y: 330, distance: 162.0
click at [419, 341] on textarea "Wir sind vom 25.09 - 03.10 Flexibel. Wir würden gerne 4 Nächte" at bounding box center [530, 384] width 691 height 85
click at [419, 341] on textarea "Wir sind vom 25.09 - 03.10 Flexibel. Gerne würden" at bounding box center [530, 384] width 691 height 85
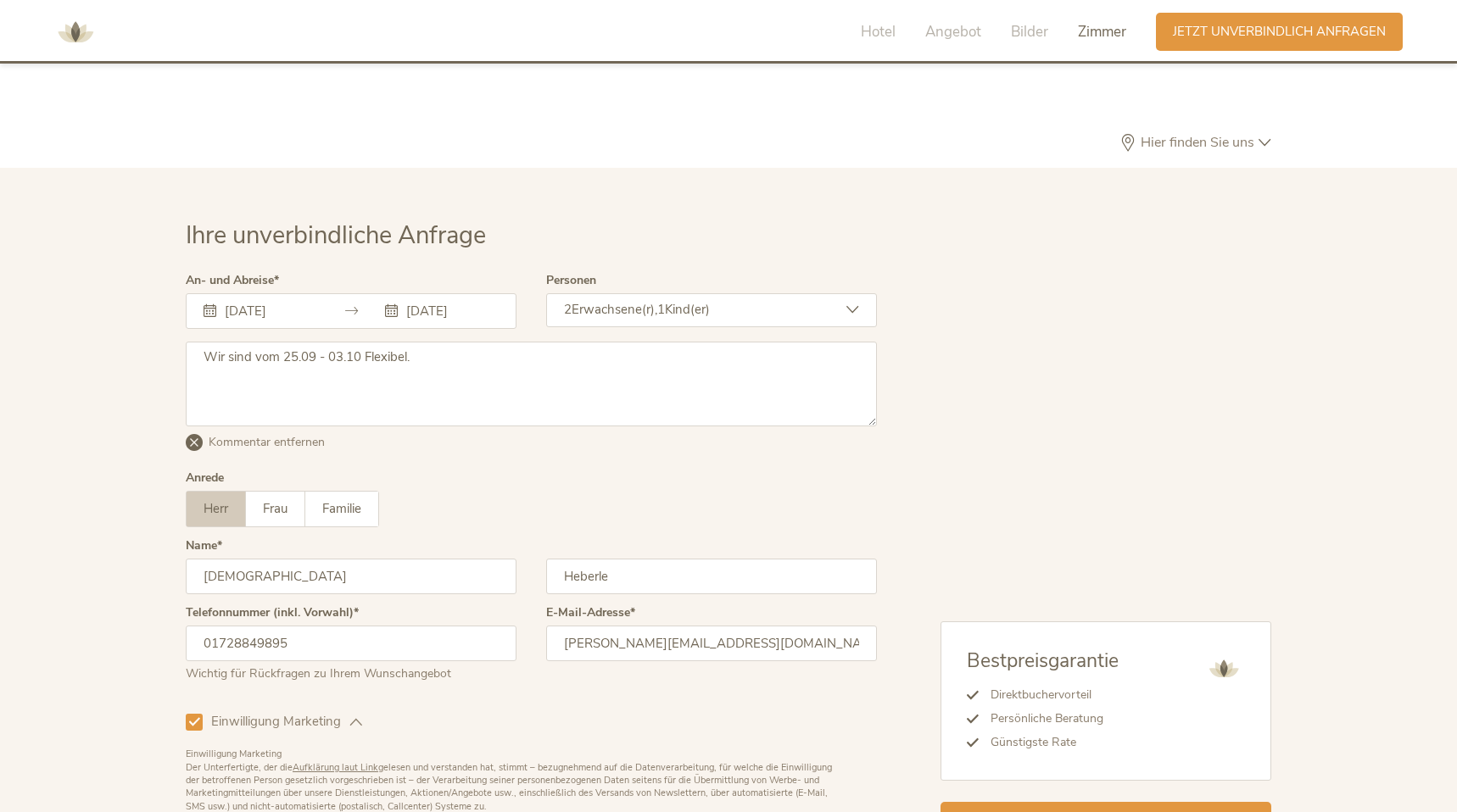
click at [204, 341] on textarea "Wir sind vom 25.09 - 03.10 Flexibel." at bounding box center [530, 384] width 691 height 85
drag, startPoint x: 590, startPoint y: 336, endPoint x: 453, endPoint y: 328, distance: 137.2
click at [453, 341] on textarea "Wir suchen ein Hotel für 4 Nächte in diesem Zeitraum Wir sind vom 25.09 - 03.10…" at bounding box center [530, 384] width 691 height 85
click at [514, 341] on textarea "Wir suchen ein Hotel für 4 Nächte in diesem Zeitraum Wir sind vom 25.09 - 03.10…" at bounding box center [530, 384] width 691 height 85
drag, startPoint x: 587, startPoint y: 332, endPoint x: 517, endPoint y: 332, distance: 70.0
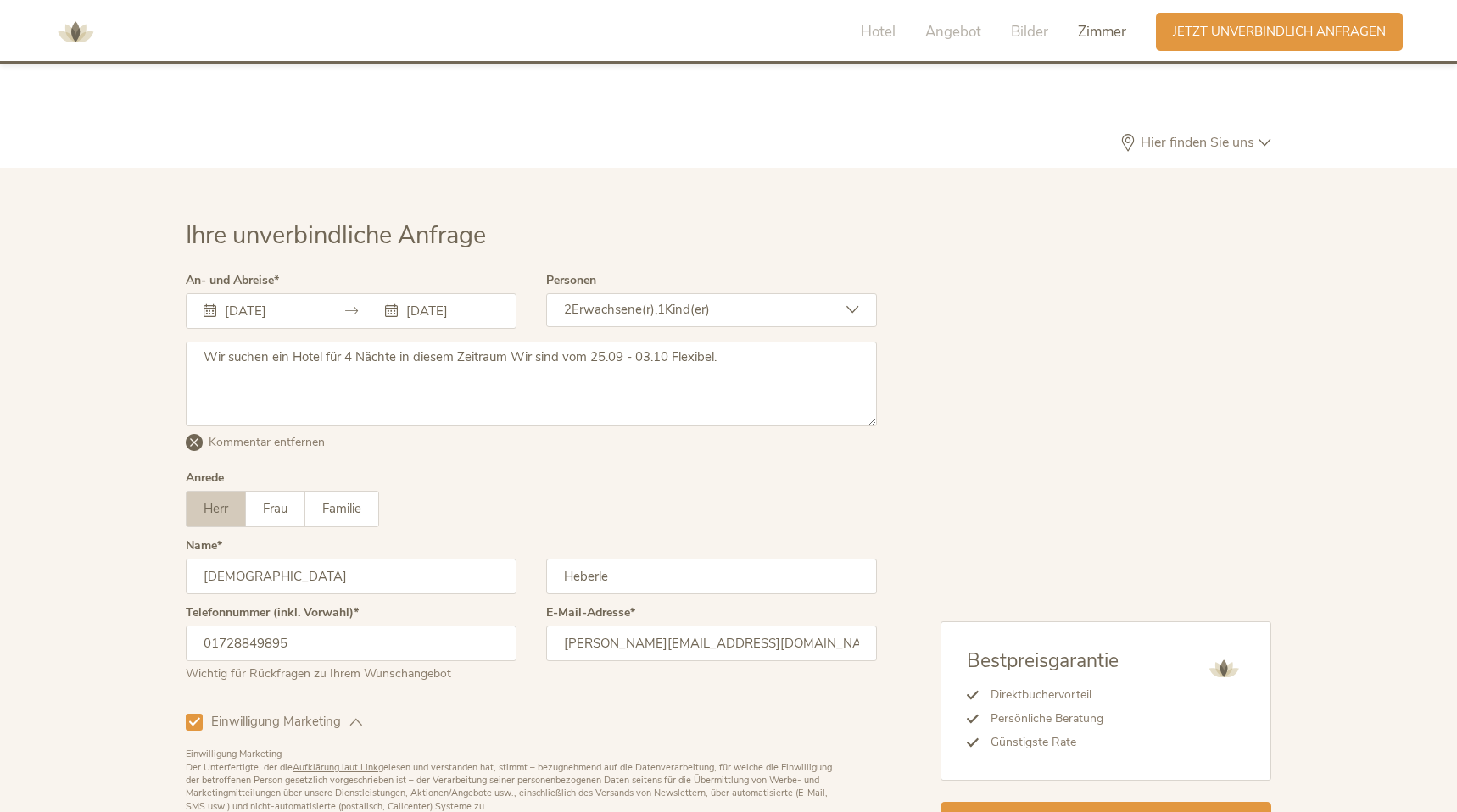
click at [517, 341] on textarea "Wir suchen ein Hotel für 4 Nächte in diesem Zeitraum Wir sind vom 25.09 - 03.10…" at bounding box center [530, 384] width 691 height 85
drag, startPoint x: 667, startPoint y: 321, endPoint x: 649, endPoint y: 342, distance: 27.7
click at [649, 342] on textarea "Wir suchen ein Hotel für 4 Nächte in diesem Zeitraum 25.09 - 03.10 Flexibel." at bounding box center [530, 384] width 691 height 85
click at [650, 342] on textarea "Wir suchen ein Hotel für 4 Nächte in diesem Zeitraum 25.09 - 03.10 Flexibel." at bounding box center [530, 384] width 691 height 85
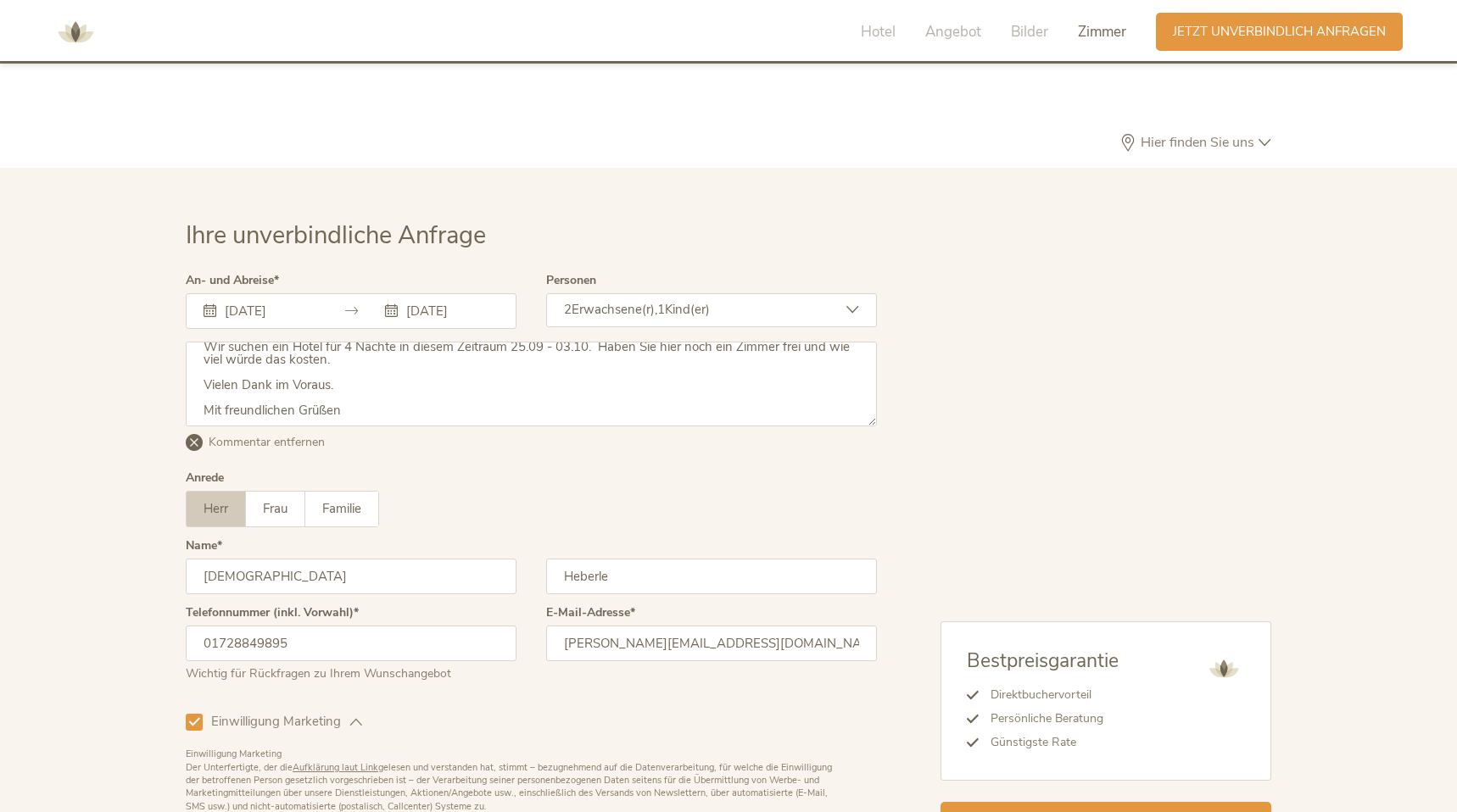
scroll to position [17, 0]
click at [686, 391] on textarea "Wir suchen ein Hotel für 4 Nächte in diesem Zeitraum 25.09 - 03.10. Haben Sie h…" at bounding box center [530, 384] width 691 height 85
click at [866, 353] on textarea "Wir suchen ein Hotel für 4 Nächte in diesem Zeitraum 25.09 - 03.10. Haben Sie h…" at bounding box center [530, 384] width 691 height 85
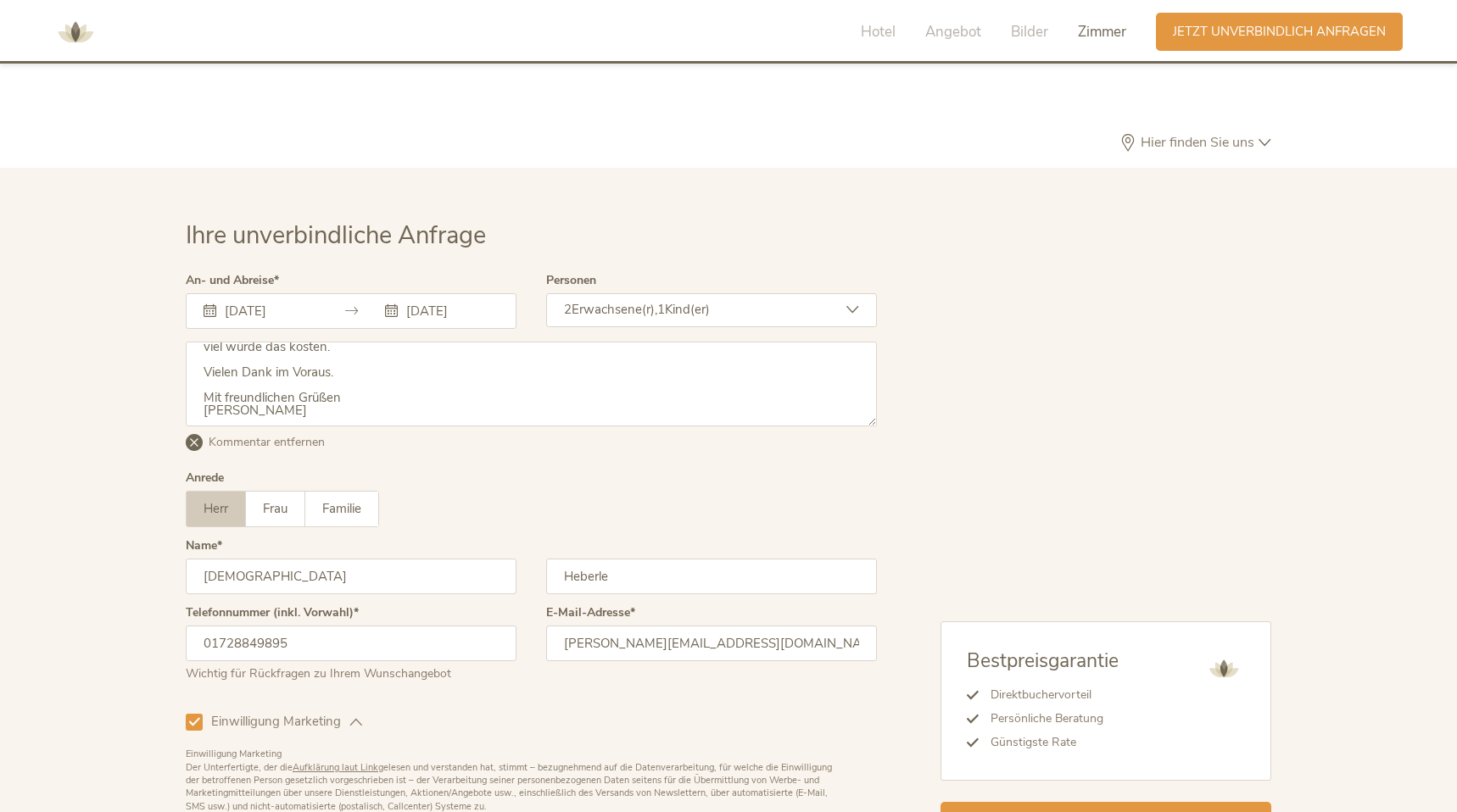
scroll to position [0, 0]
drag, startPoint x: 506, startPoint y: 330, endPoint x: 402, endPoint y: 329, distance: 104.0
click at [402, 341] on textarea "Wir suchen ein Hotel für 4 Nächte in diesem Zeitraum 25.09 - 03.10. Haben Sie h…" at bounding box center [530, 384] width 691 height 85
click at [555, 341] on textarea "Wir suchen ein Hotel für 4 Nächte im Zeitraum 25.09 - 03.10. Haben Sie hier noc…" at bounding box center [530, 384] width 691 height 85
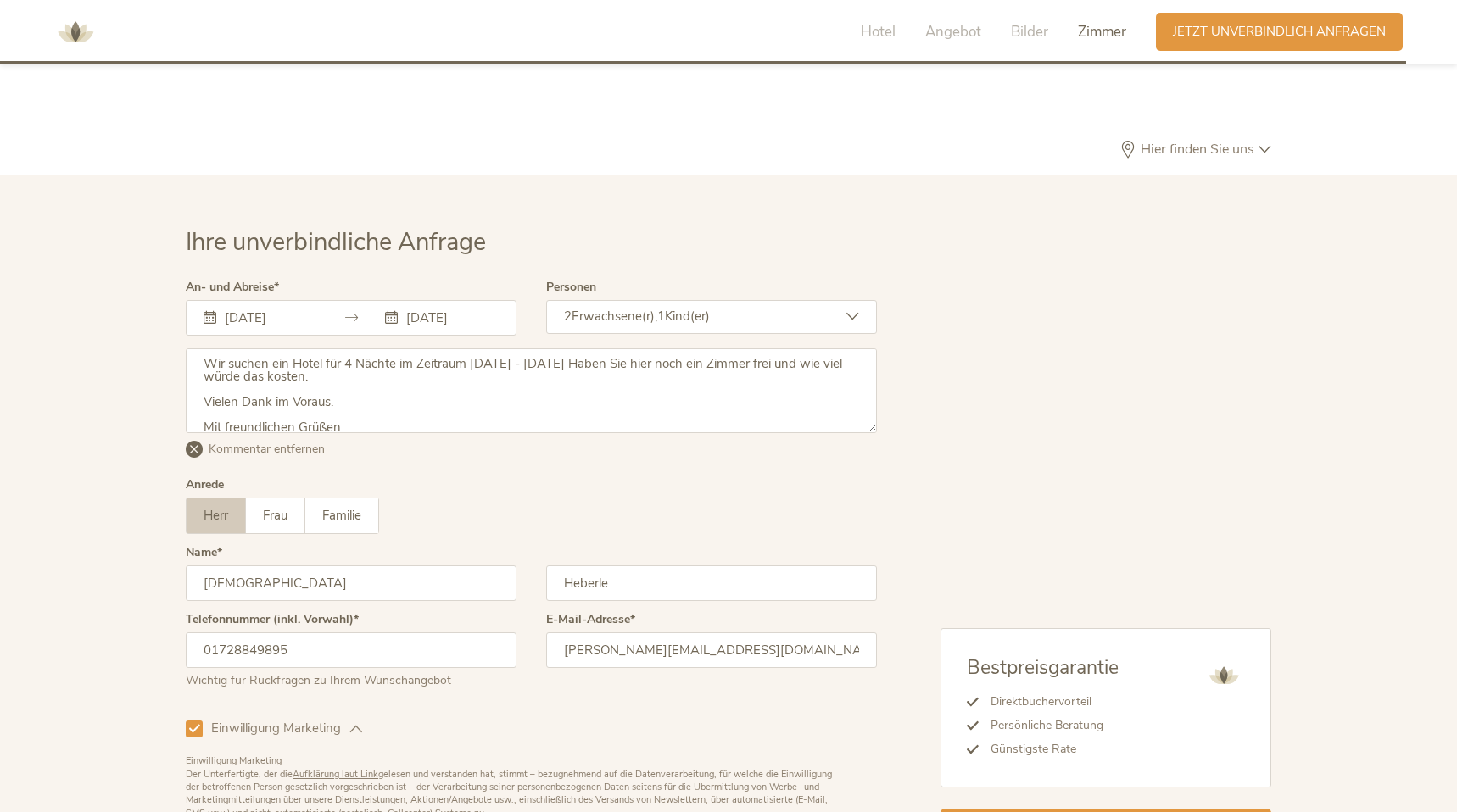
scroll to position [21, 0]
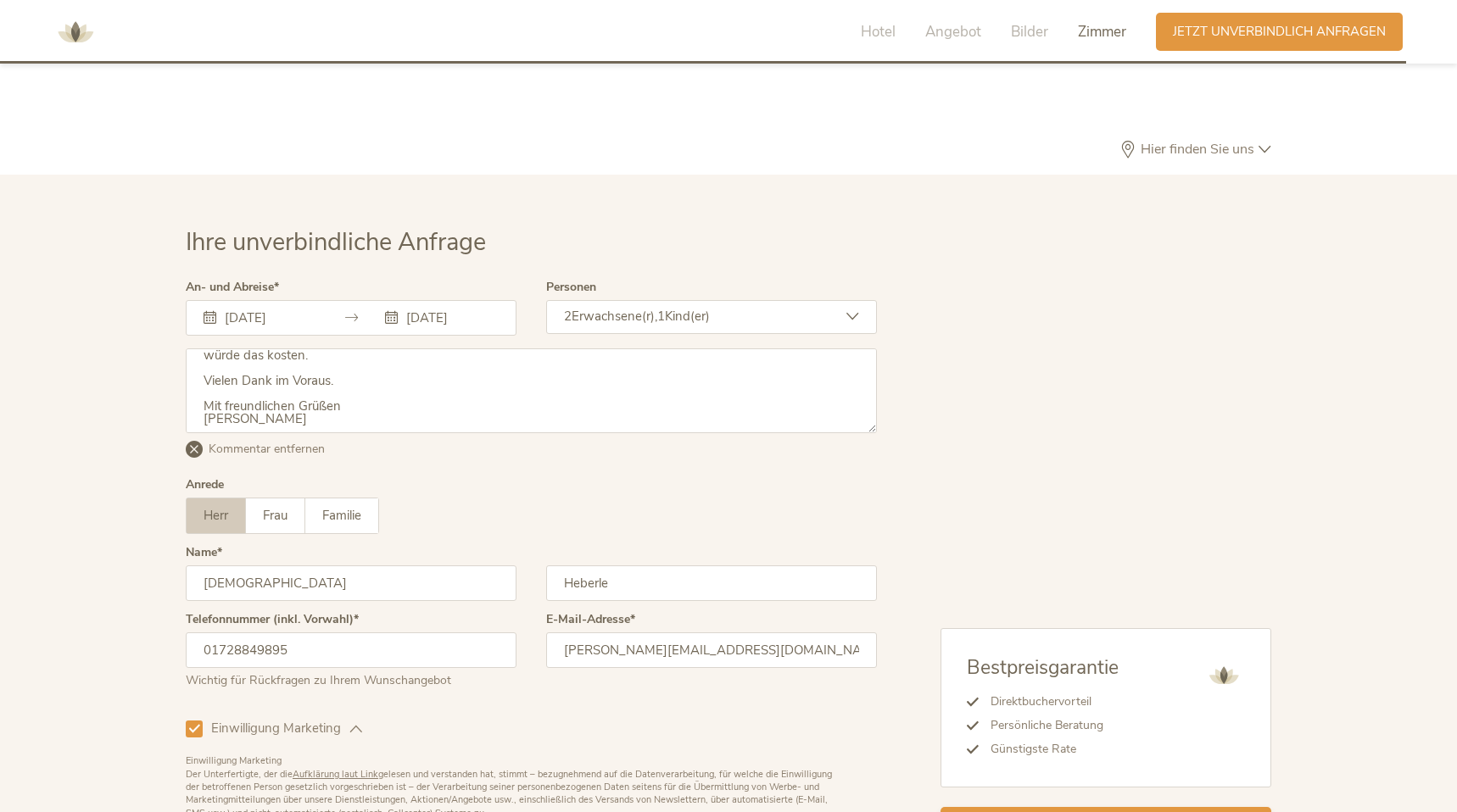
type textarea "Wir suchen ein Hotel für 4 Nächte im Zeitraum 25.09 - 03.10.2025 Haben Sie hier…"
click at [1067, 811] on span "Jetzt unverbindlich anfragen" at bounding box center [1107, 826] width 213 height 18
